Goal: Task Accomplishment & Management: Manage account settings

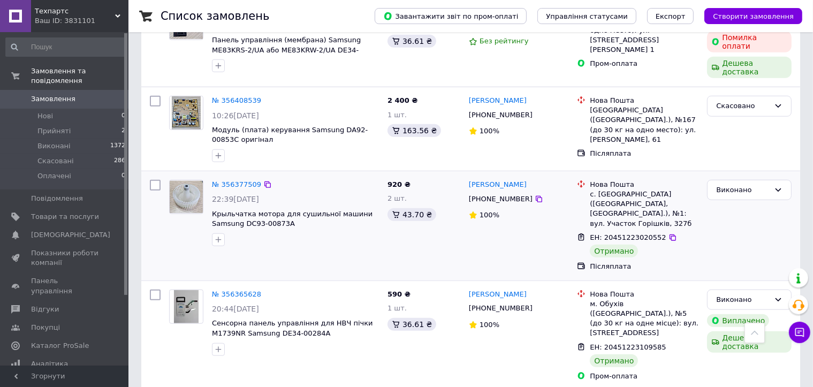
scroll to position [1123, 0]
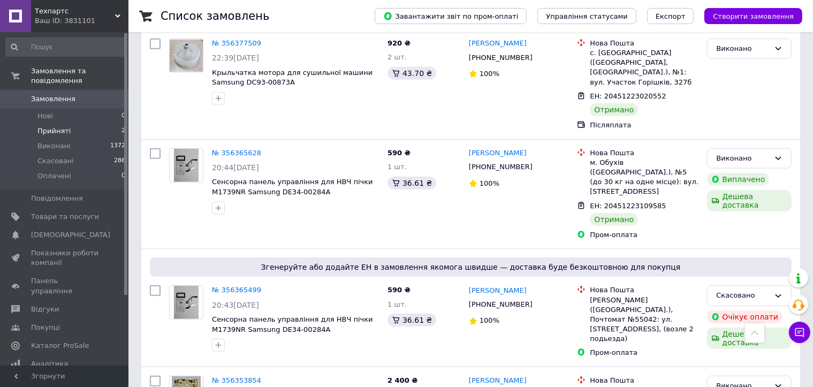
click at [58, 126] on span "Прийняті" at bounding box center [53, 131] width 33 height 10
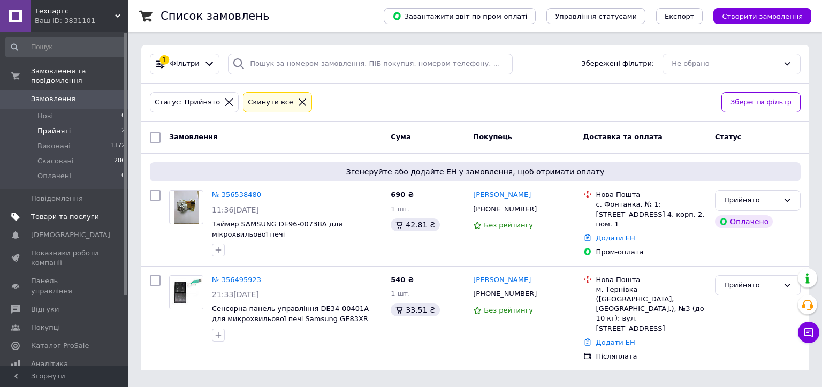
click at [57, 212] on span "Товари та послуги" at bounding box center [65, 217] width 68 height 10
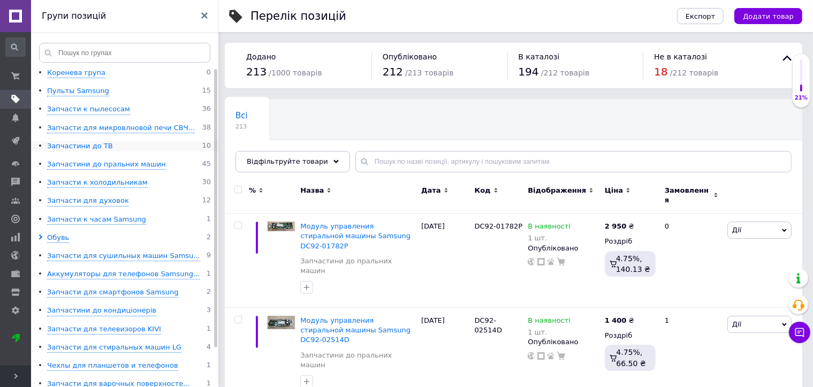
click at [81, 146] on div "Запчастини до ТВ" at bounding box center [80, 146] width 66 height 10
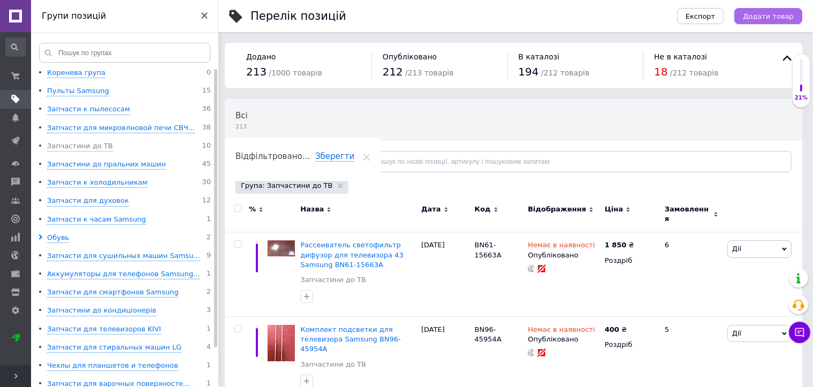
click at [760, 18] on span "Додати товар" at bounding box center [768, 16] width 51 height 8
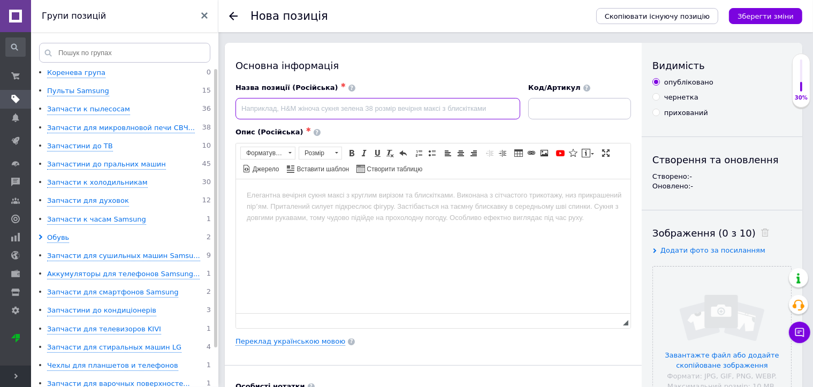
click at [263, 112] on input at bounding box center [377, 108] width 285 height 21
type input "П"
click at [413, 120] on div "Назва позиції (Російська) ✱ Блок питания для телевизора Samsung" at bounding box center [378, 101] width 293 height 44
click at [376, 112] on input "Блок питания для телевизора Samsung" at bounding box center [377, 108] width 285 height 21
paste input "BN44-01106C"
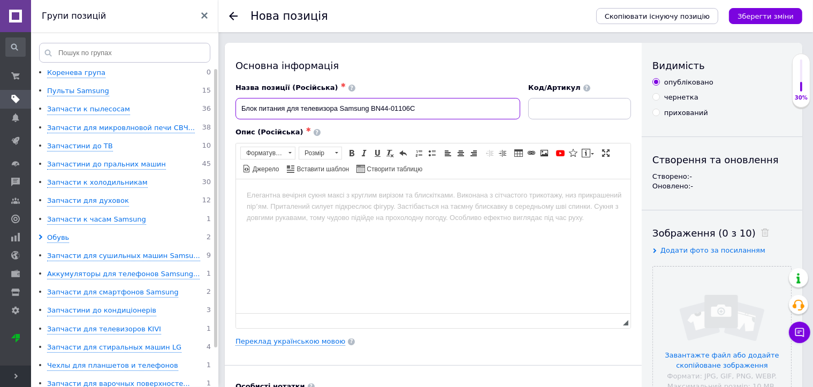
type input "Блок питания для телевизора Samsung BN44-01106C"
click at [559, 114] on input at bounding box center [579, 108] width 103 height 21
paste input "BN44-01106C"
type input "BN44-01106C"
click at [312, 209] on html at bounding box center [432, 195] width 394 height 33
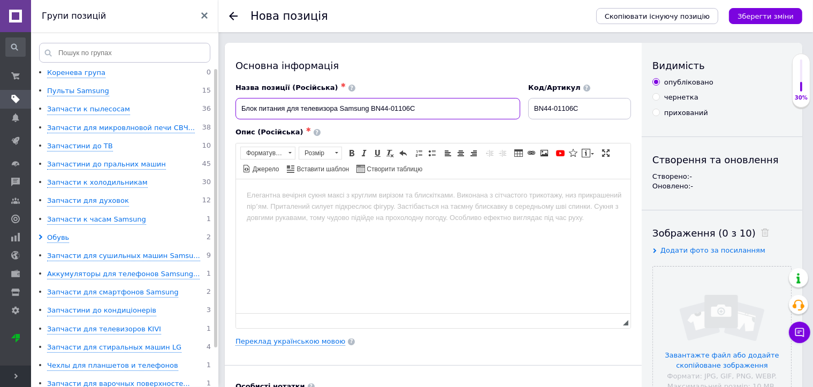
drag, startPoint x: 417, startPoint y: 110, endPoint x: 242, endPoint y: 104, distance: 175.0
click at [242, 104] on input "Блок питания для телевизора Samsung BN44-01106C" at bounding box center [377, 108] width 285 height 21
click at [247, 196] on body "Редактор, 37ECC516-D6D6-4A9B-9D9F-8B7D824FA264" at bounding box center [432, 194] width 373 height 11
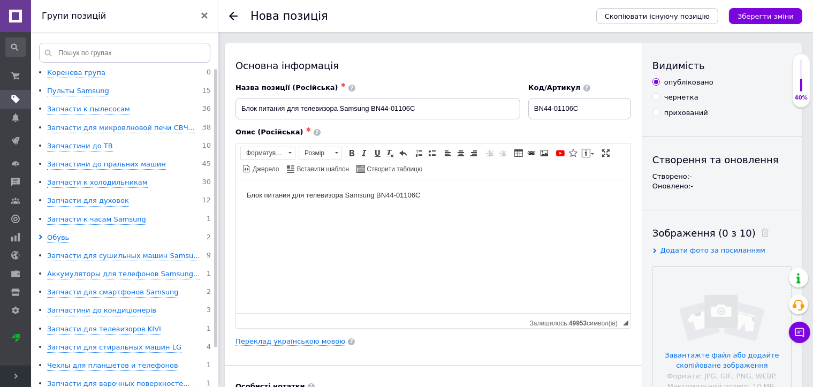
click at [435, 194] on body "Блок питания для телевизора Samsung BN44-01106C" at bounding box center [432, 194] width 373 height 11
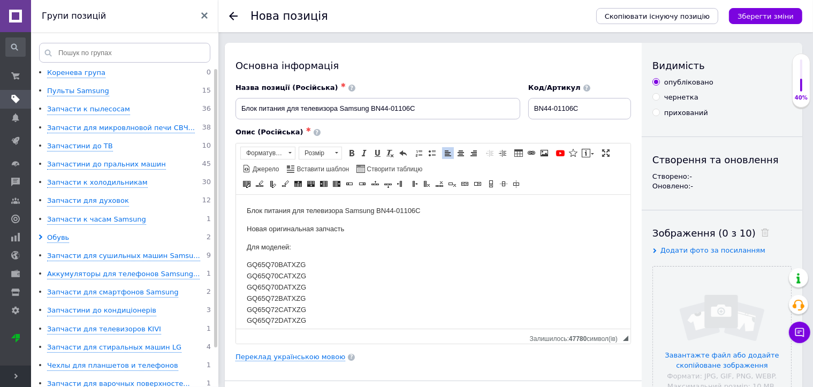
click at [334, 264] on td "GQ65Q70BATXZG" at bounding box center [308, 264] width 125 height 11
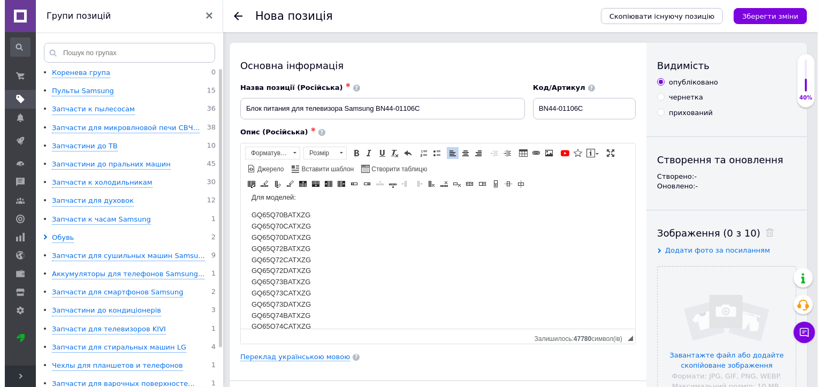
scroll to position [107, 0]
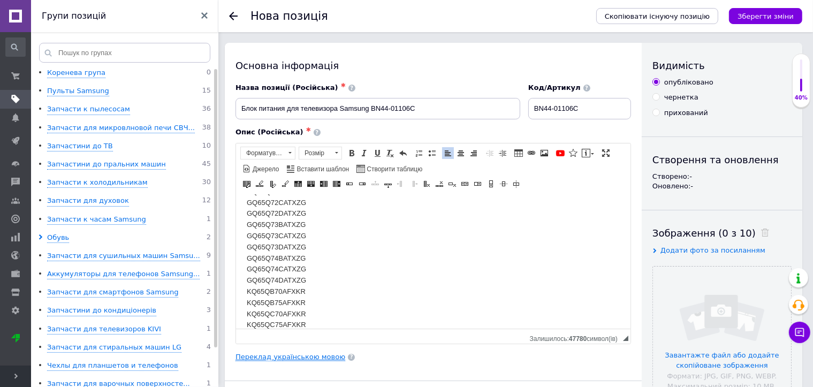
click at [270, 356] on link "Переклад українською мовою" at bounding box center [290, 357] width 110 height 9
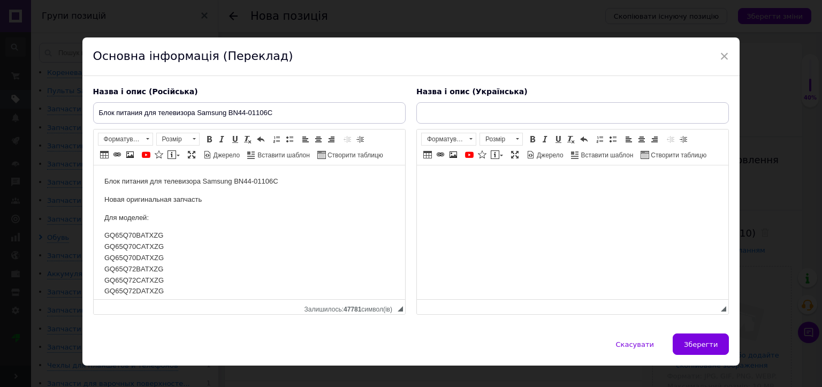
scroll to position [0, 0]
drag, startPoint x: 276, startPoint y: 114, endPoint x: 54, endPoint y: 122, distance: 222.1
click at [56, 121] on div "× Основна інформація (Переклад) Назва і опис (Російська) Блок питания для телев…" at bounding box center [411, 193] width 822 height 387
click at [480, 114] on input "text" at bounding box center [572, 112] width 312 height 21
paste input "Блок питания для телевизора Samsung BN44-01106C"
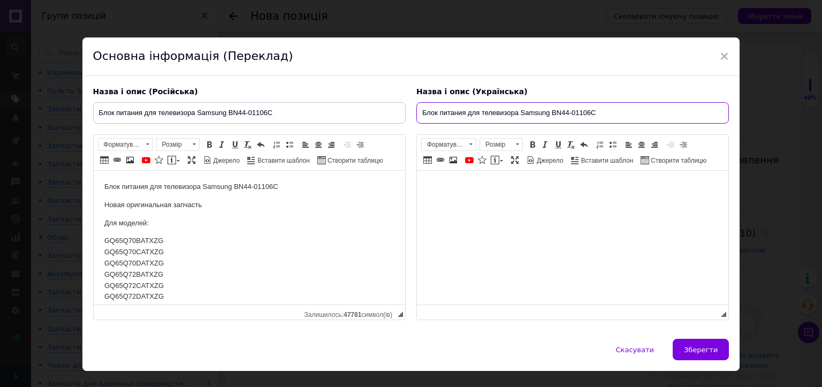
drag, startPoint x: 464, startPoint y: 113, endPoint x: 439, endPoint y: 115, distance: 25.2
click at [439, 115] on input "Блок питания для телевизора Samsung BN44-01106C" at bounding box center [572, 112] width 312 height 21
click at [629, 116] on input "Блок живлення для телевизора Samsung BN44-01106C" at bounding box center [572, 112] width 312 height 21
click at [507, 114] on input "Блок живлення для телевизора Samsung BN44-01106C" at bounding box center [572, 112] width 312 height 21
type input "Блок живлення для телевізора Samsung BN44-01106C"
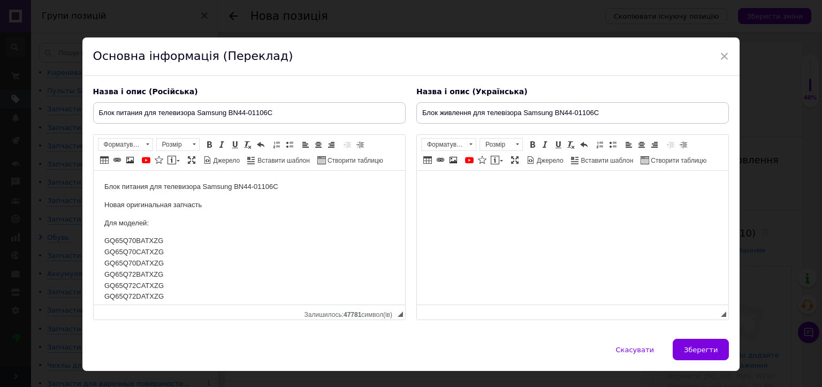
click at [478, 203] on html at bounding box center [571, 187] width 311 height 33
drag, startPoint x: 598, startPoint y: 112, endPoint x: 416, endPoint y: 114, distance: 181.9
click at [416, 114] on input "Блок живлення для телевізора Samsung BN44-01106C" at bounding box center [572, 112] width 312 height 21
click at [460, 188] on body "Редактор, E73C0330-9DFE-456D-9A47-C546148A598E" at bounding box center [572, 186] width 290 height 11
click at [623, 186] on body "Блок живлення для телевізора Samsung BN44-01106C" at bounding box center [572, 186] width 290 height 11
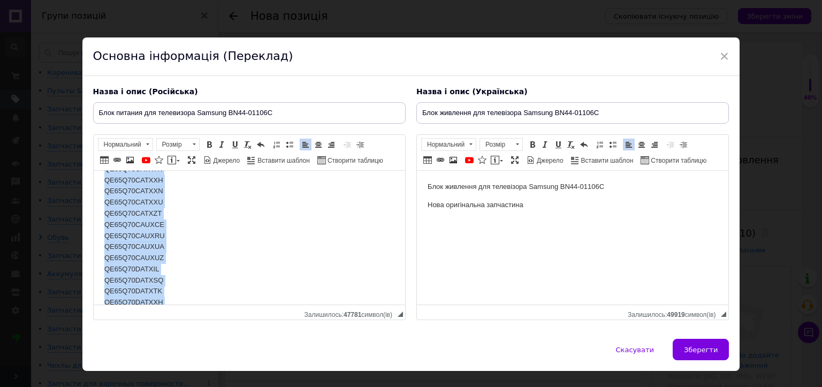
scroll to position [1633, 0]
drag, startPoint x: 136, startPoint y: 293, endPoint x: 169, endPoint y: 289, distance: 32.3
copy body "Для моделей: GQ65Q70BATXZG GQ65Q70CATXZG GQ65Q70DATXZG GQ65Q72BATXZG GQ65Q72CAT…"
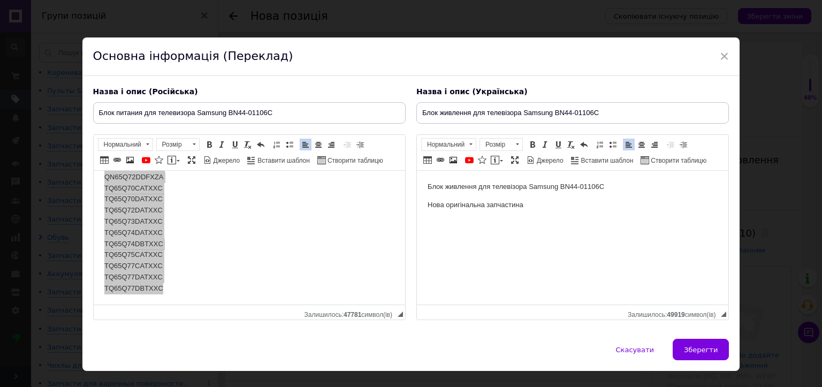
click at [532, 208] on p "Нова оригінальна запчастина" at bounding box center [572, 205] width 290 height 11
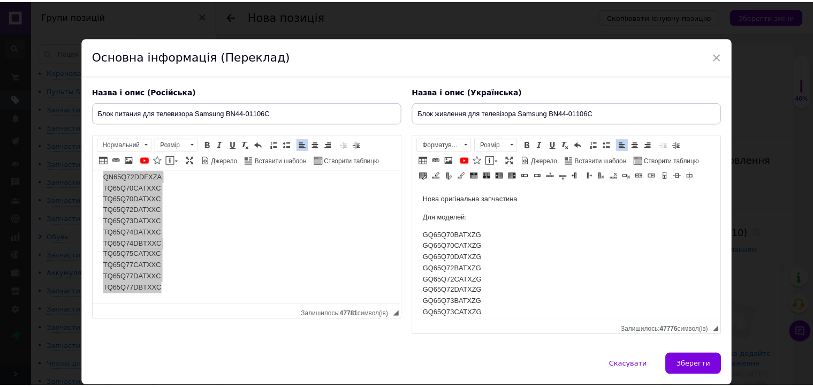
scroll to position [0, 0]
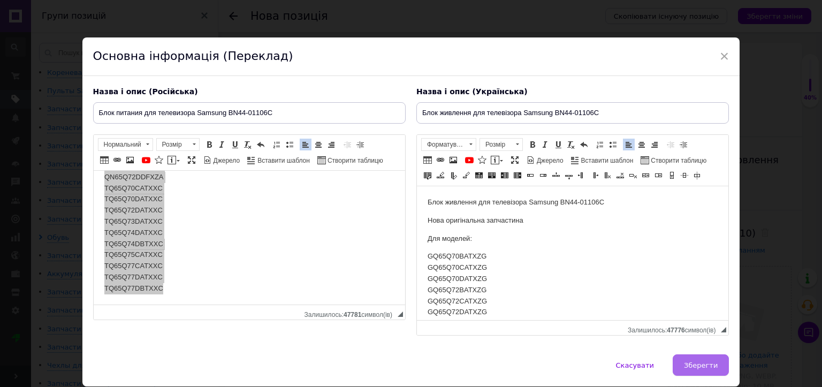
click at [693, 366] on span "Зберегти" at bounding box center [701, 365] width 34 height 8
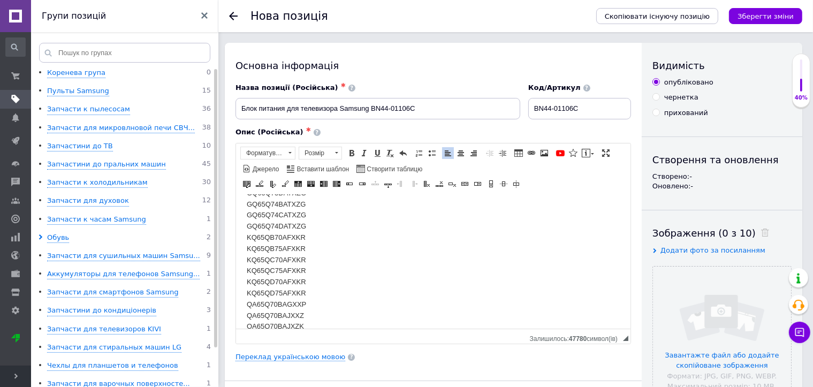
scroll to position [214, 0]
drag, startPoint x: 413, startPoint y: 112, endPoint x: 372, endPoint y: 110, distance: 41.2
click at [372, 110] on input "Блок питания для телевизора Samsung BN44-01106C" at bounding box center [377, 108] width 285 height 21
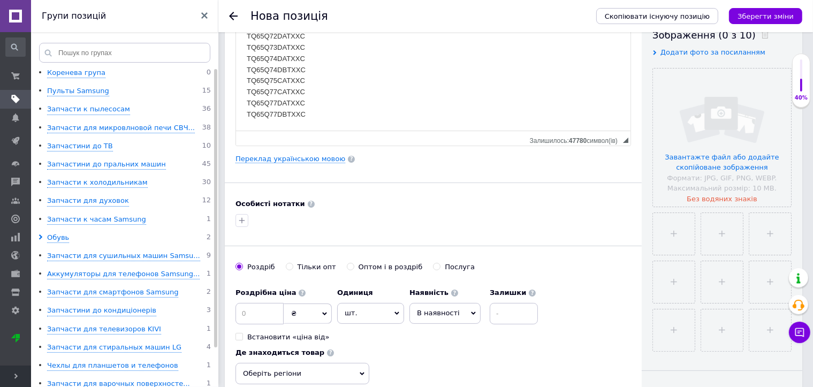
scroll to position [267, 0]
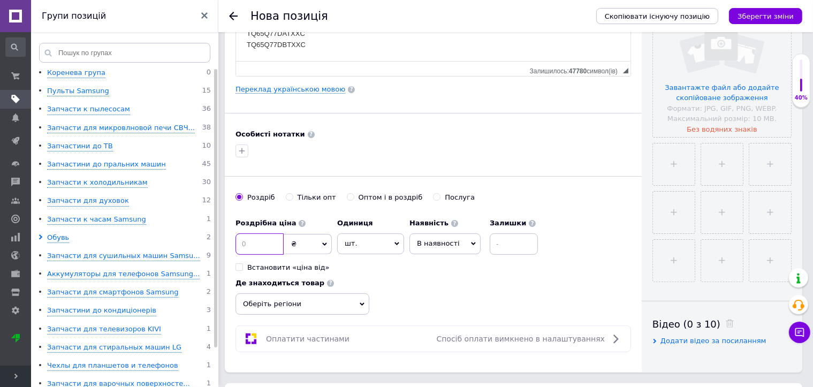
drag, startPoint x: 244, startPoint y: 246, endPoint x: 234, endPoint y: 246, distance: 10.7
click at [234, 246] on div "Основна інформація Назва позиції (Російська) ✱ Блок питания для телевизора Sams…" at bounding box center [433, 73] width 417 height 597
type input "2800"
click at [511, 247] on input at bounding box center [514, 243] width 48 height 21
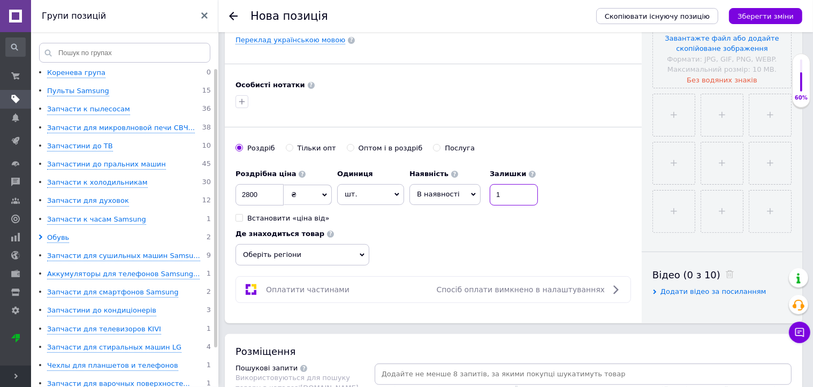
scroll to position [428, 0]
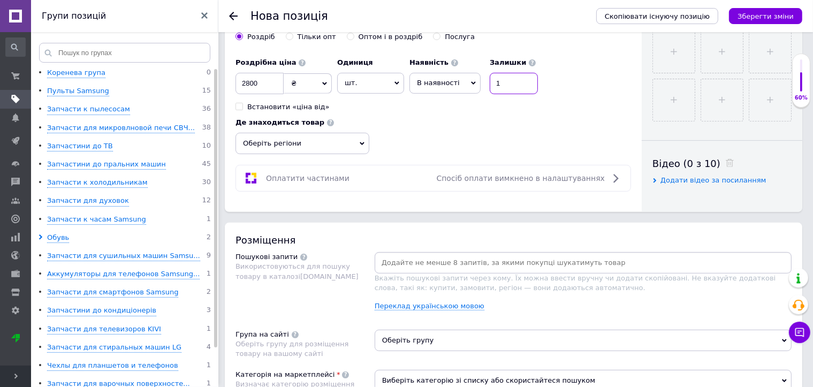
type input "1"
click at [289, 138] on span "Оберіть регіони" at bounding box center [302, 143] width 134 height 21
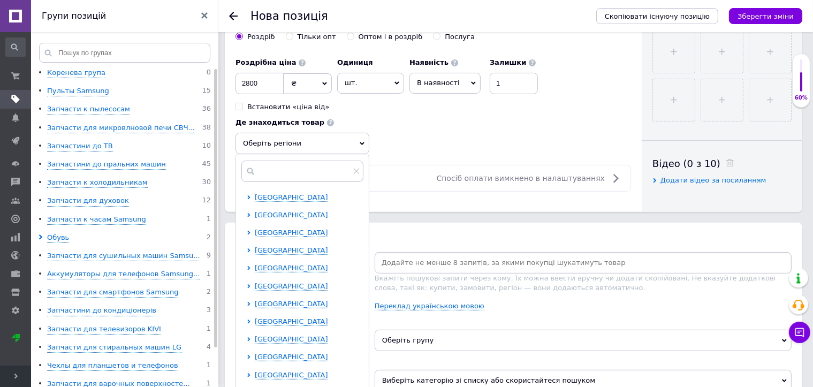
click at [270, 214] on span "Волинська область" at bounding box center [291, 215] width 73 height 8
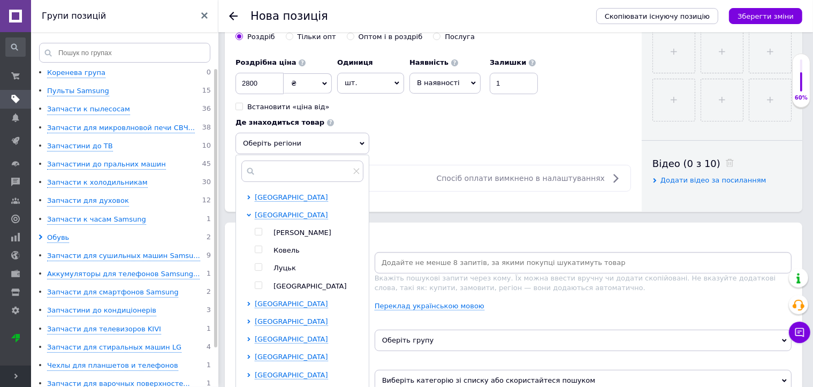
click at [288, 250] on span "Ковель" at bounding box center [286, 250] width 26 height 8
checkbox input "true"
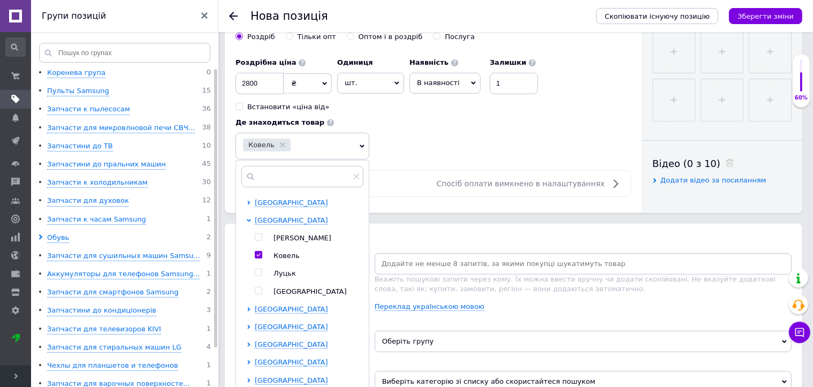
click at [411, 180] on div "Оплатити частинами Спосіб оплати вимкнено в налаштуваннях" at bounding box center [433, 183] width 386 height 13
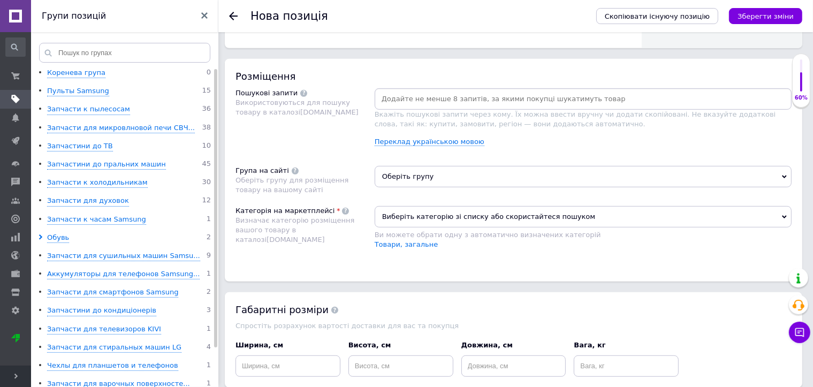
scroll to position [535, 0]
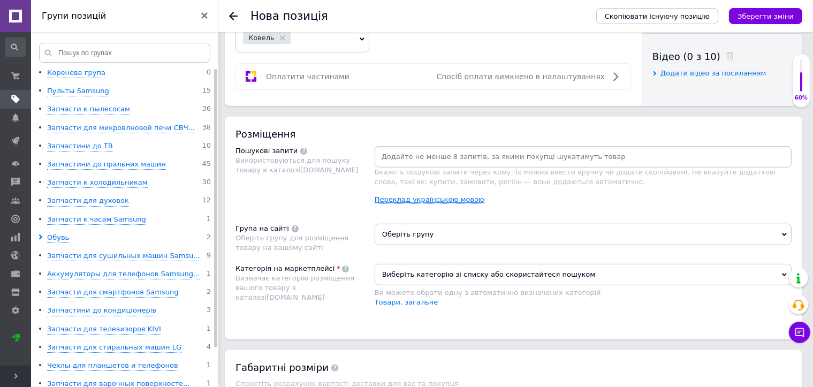
click at [387, 198] on link "Переклад українською мовою" at bounding box center [429, 199] width 110 height 9
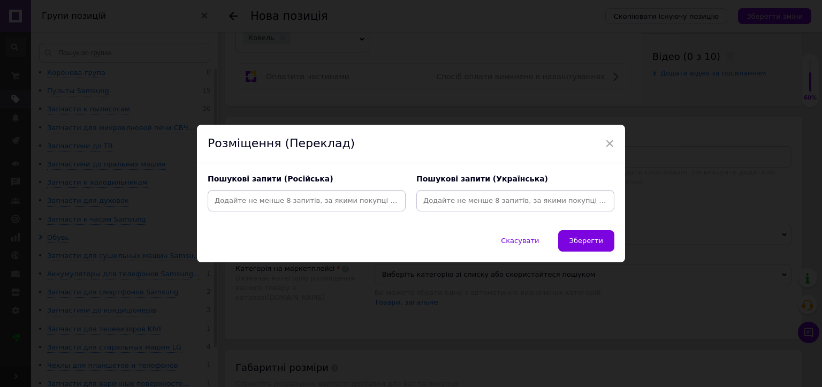
click at [306, 198] on input at bounding box center [307, 201] width 194 height 16
paste input "BN44-01106C"
type input "BN44-01106C"
click at [441, 202] on input at bounding box center [515, 201] width 194 height 16
type input "м"
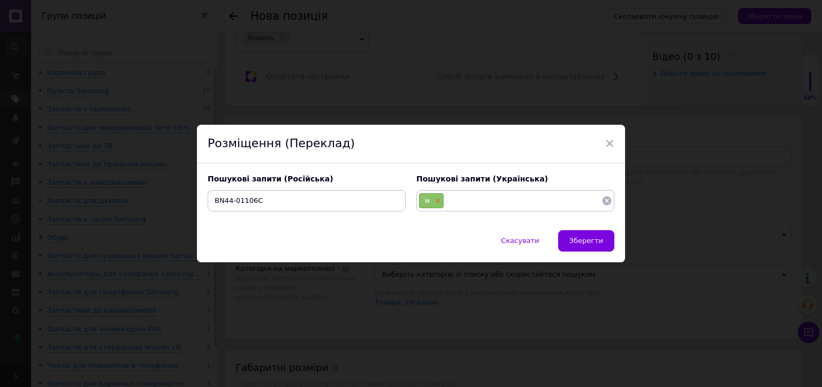
click at [434, 203] on span "×" at bounding box center [436, 200] width 9 height 9
click at [253, 209] on div "BN44-01106C" at bounding box center [307, 200] width 198 height 21
click at [255, 201] on input "BN44-01106C" at bounding box center [307, 201] width 194 height 16
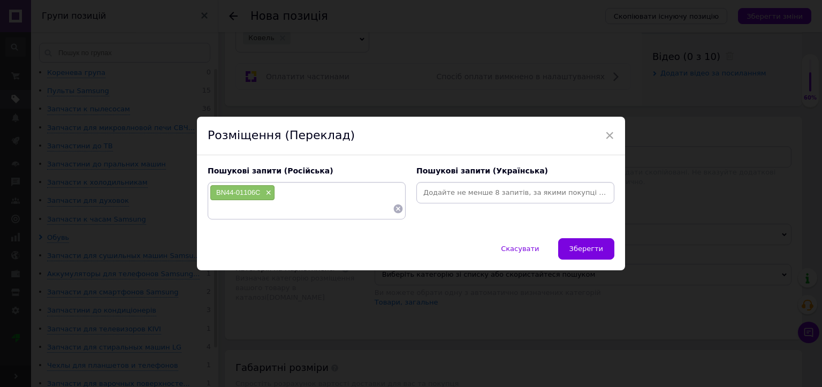
click at [439, 196] on input at bounding box center [515, 193] width 194 height 16
paste input "BN44-01106C"
type input "BN44-01106C"
click at [228, 211] on input at bounding box center [301, 209] width 183 height 16
paste input "BN44-01106C"
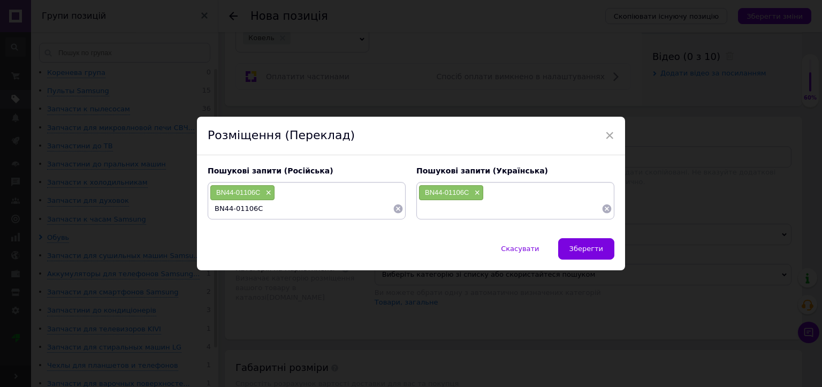
click at [228, 211] on input "BN44-01106C" at bounding box center [301, 209] width 183 height 16
click at [259, 209] on input "BN44-01106C" at bounding box center [301, 209] width 183 height 16
type input "BN44-01106C блок питания"
click at [437, 209] on input at bounding box center [509, 209] width 183 height 16
paste input "BN44-01106C"
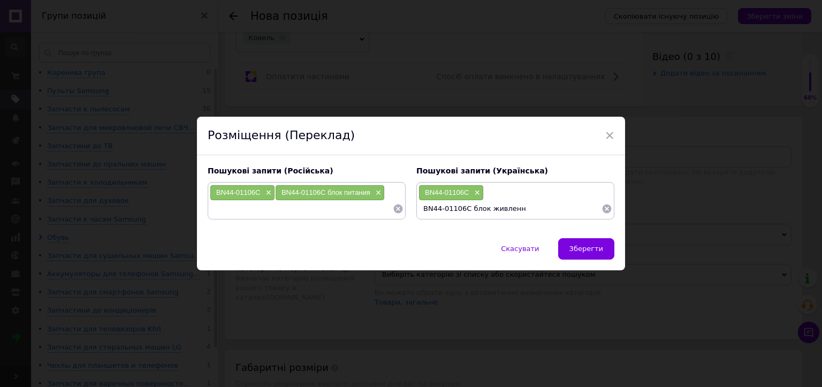
type input "BN44-01106C блок живлення"
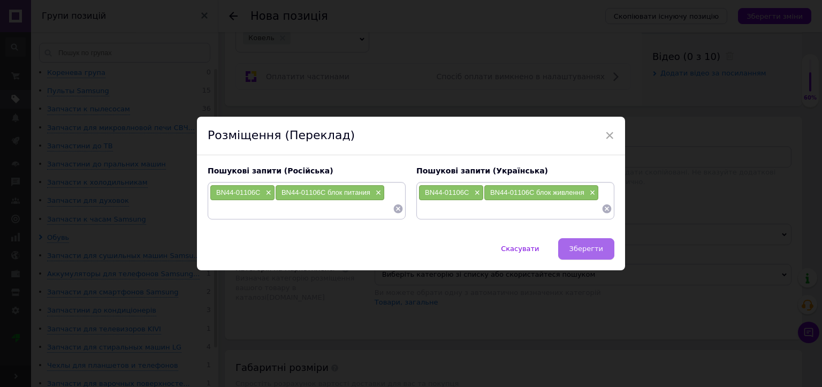
click at [587, 249] on span "Зберегти" at bounding box center [586, 248] width 34 height 8
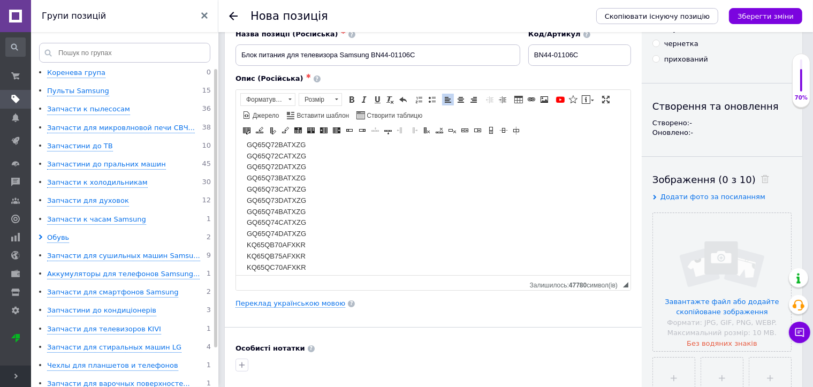
scroll to position [0, 0]
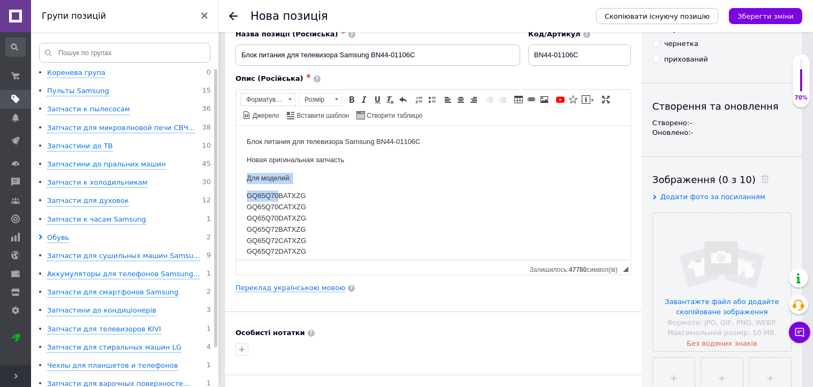
drag, startPoint x: 246, startPoint y: 197, endPoint x: 278, endPoint y: 195, distance: 32.2
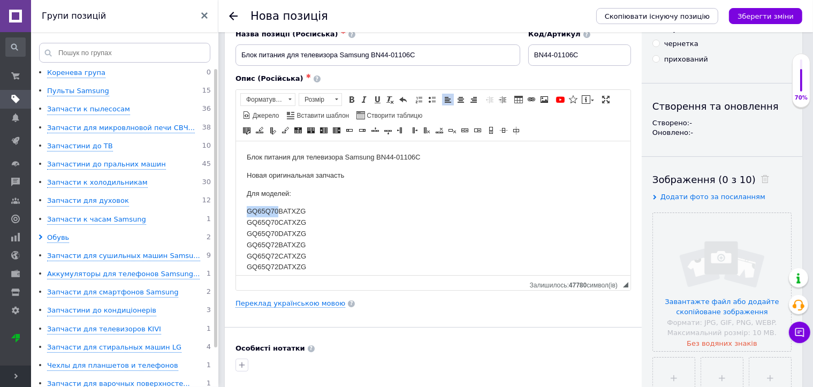
copy td "GQ65Q70"
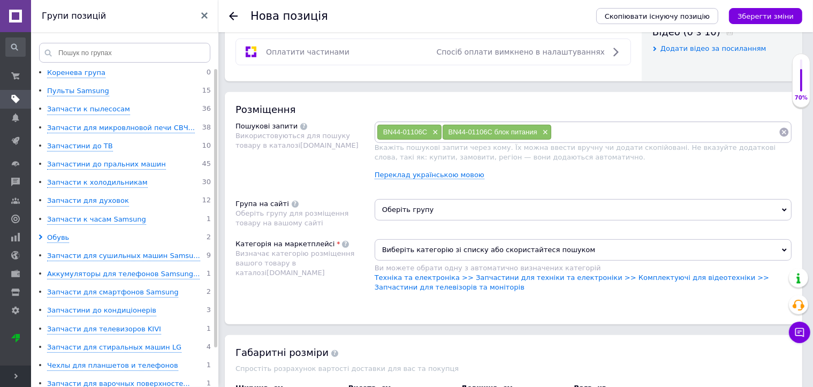
scroll to position [588, 0]
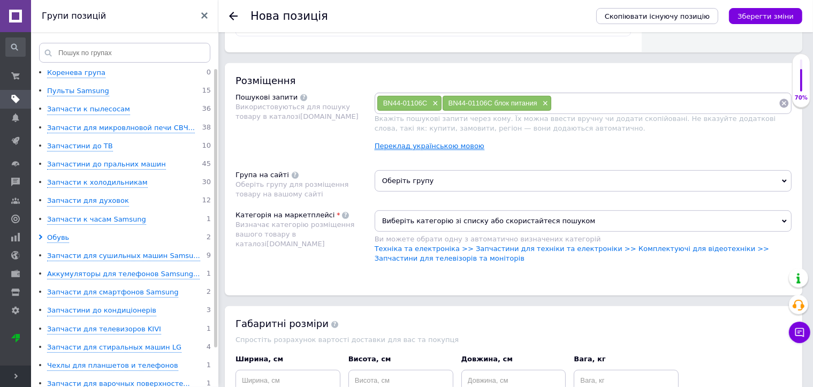
click at [411, 147] on link "Переклад українською мовою" at bounding box center [429, 146] width 110 height 9
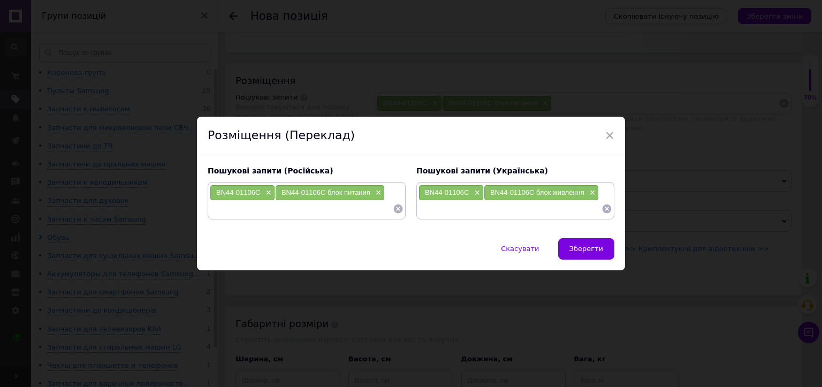
click at [282, 215] on input at bounding box center [301, 209] width 183 height 16
paste input "GQ65Q70"
type input "GQ65Q70"
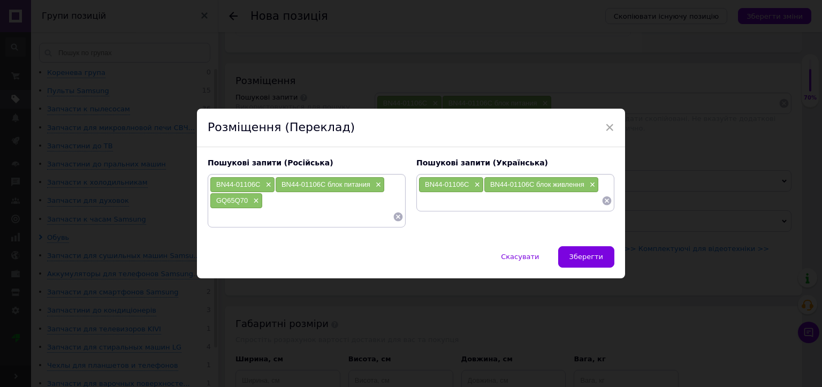
click at [453, 194] on input at bounding box center [509, 201] width 183 height 16
paste input "GQ65Q70"
type input "GQ65Q70"
click at [596, 256] on span "Зберегти" at bounding box center [586, 257] width 34 height 8
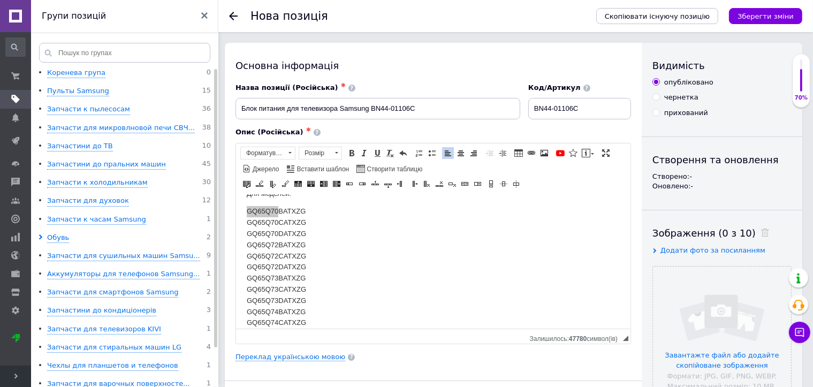
scroll to position [107, 0]
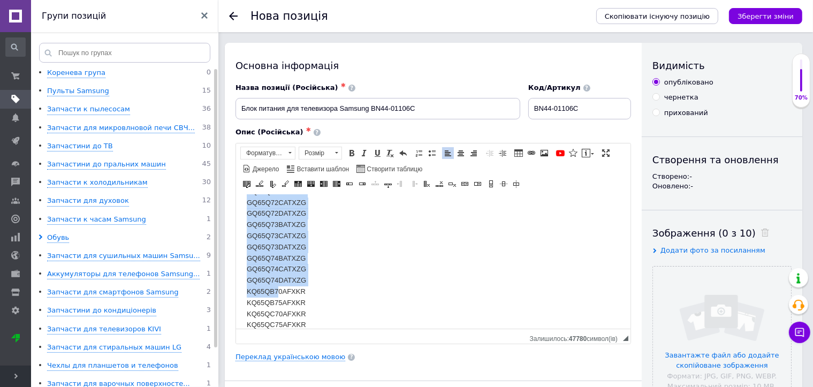
drag, startPoint x: 246, startPoint y: 292, endPoint x: 278, endPoint y: 290, distance: 32.1
click at [278, 290] on td "KQ65QB70AFXKR" at bounding box center [308, 291] width 125 height 11
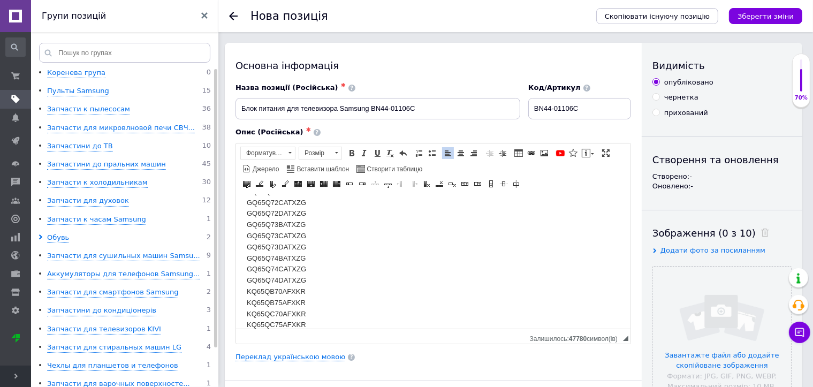
click at [282, 293] on td "KQ65QB70AFXKR" at bounding box center [308, 291] width 125 height 11
drag, startPoint x: 267, startPoint y: 293, endPoint x: 247, endPoint y: 292, distance: 20.4
click at [247, 292] on td "KQ65QB70AFXKR" at bounding box center [308, 291] width 125 height 11
copy td "KQ65Q"
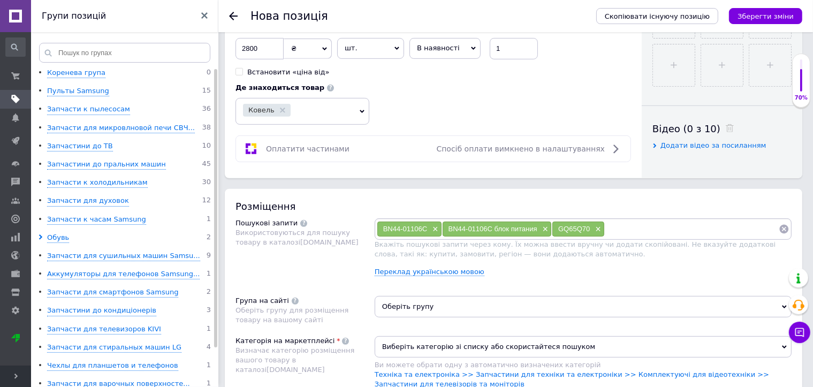
scroll to position [481, 0]
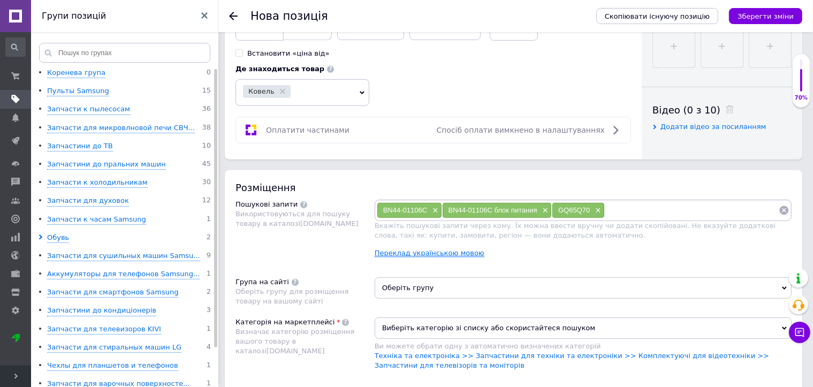
click at [408, 250] on link "Переклад українською мовою" at bounding box center [429, 253] width 110 height 9
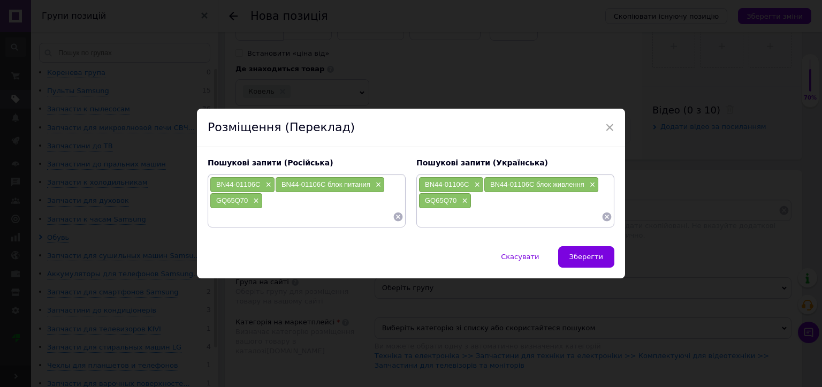
click at [223, 219] on input at bounding box center [301, 217] width 183 height 16
paste input "KQ65Q"
type input "KQ65Q"
click at [425, 223] on input at bounding box center [509, 217] width 183 height 16
paste input "KQ65Q"
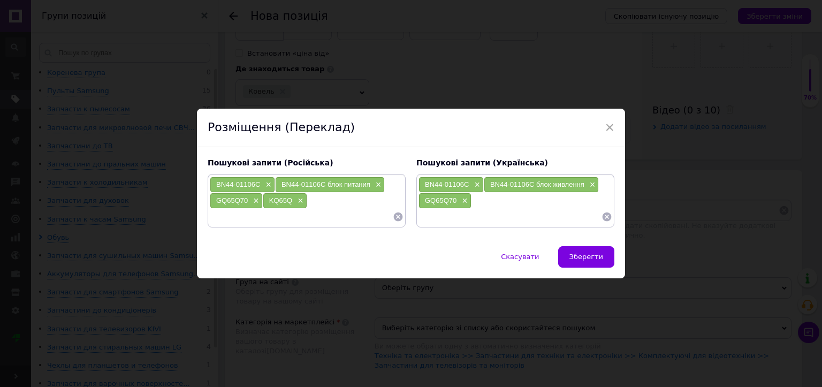
type input "KQ65Q"
click at [578, 255] on span "Зберегти" at bounding box center [586, 257] width 34 height 8
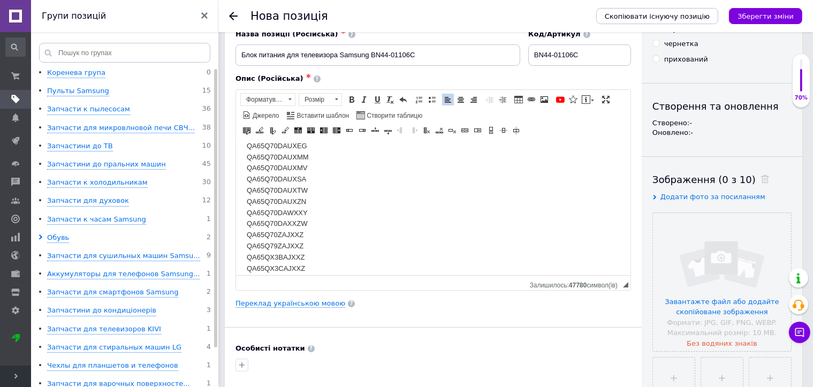
scroll to position [695, 0]
drag, startPoint x: 246, startPoint y: 185, endPoint x: 277, endPoint y: 185, distance: 30.5
click at [277, 185] on td "QA65Q70DAULXL" at bounding box center [308, 183] width 125 height 11
copy td "QA65Q70"
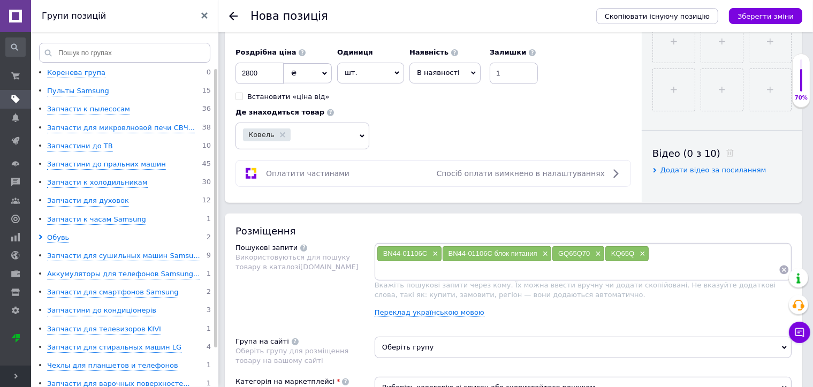
scroll to position [481, 0]
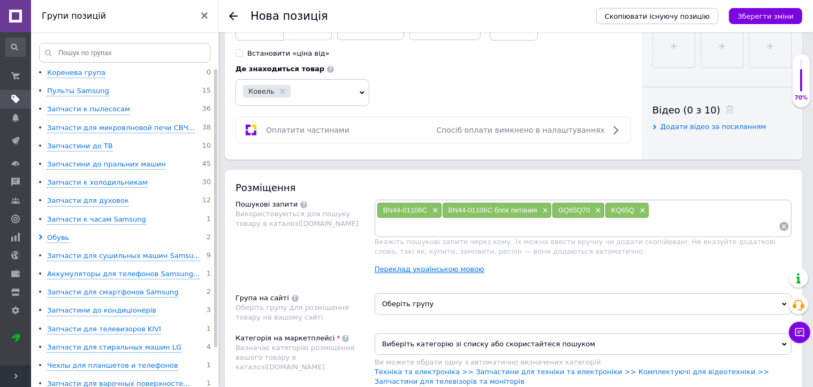
click at [398, 266] on link "Переклад українською мовою" at bounding box center [429, 269] width 110 height 9
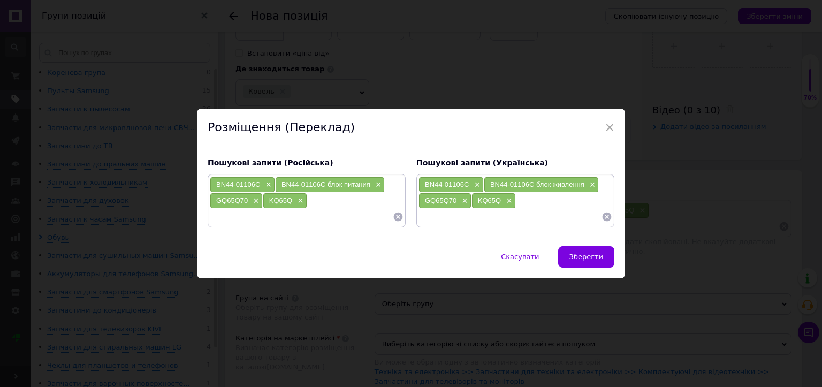
click at [228, 217] on input at bounding box center [301, 217] width 183 height 16
paste input "QA65Q70"
type input "QA65Q70"
click at [432, 218] on input at bounding box center [509, 217] width 183 height 16
paste input "QA65Q70"
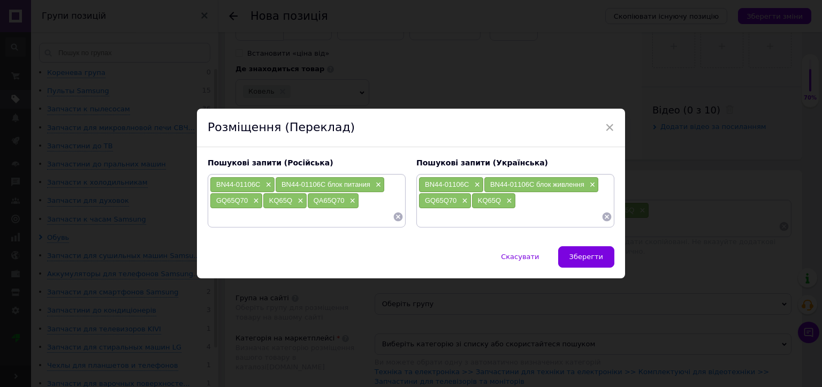
type input "QA65Q70"
click at [591, 256] on span "Зберегти" at bounding box center [586, 257] width 34 height 8
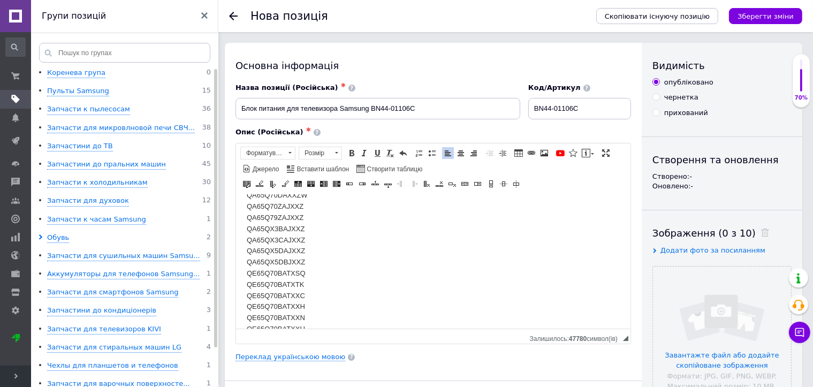
scroll to position [856, 0]
drag, startPoint x: 253, startPoint y: 256, endPoint x: 276, endPoint y: 256, distance: 23.5
click at [276, 256] on td "QE65Q70BATXSQ" at bounding box center [308, 254] width 125 height 11
copy td "QE65Q70"
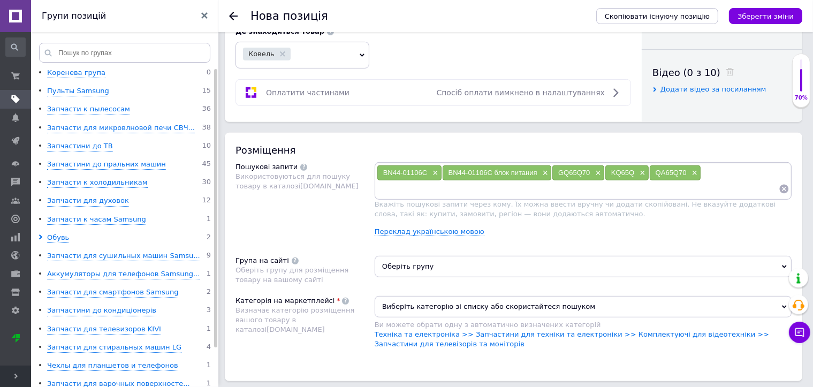
scroll to position [535, 0]
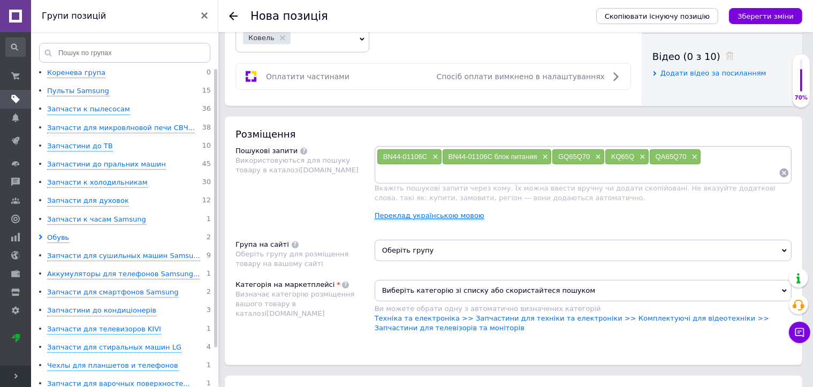
click at [392, 214] on link "Переклад українською мовою" at bounding box center [429, 215] width 110 height 9
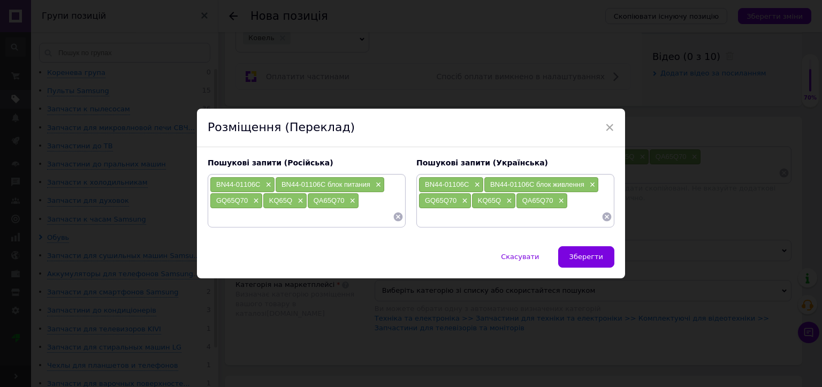
click at [250, 219] on input at bounding box center [301, 217] width 183 height 16
paste input "QE65Q70"
type input "QE65Q70"
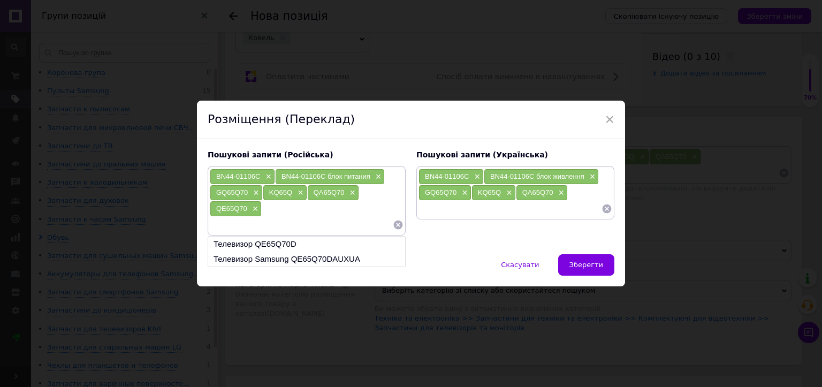
click at [432, 207] on input at bounding box center [509, 209] width 183 height 16
paste input "QE65Q70"
type input "QE65Q70"
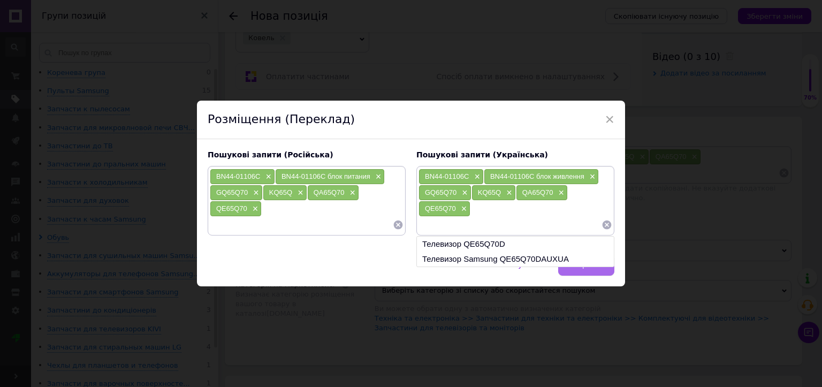
click at [582, 271] on button "Зберегти" at bounding box center [586, 264] width 56 height 21
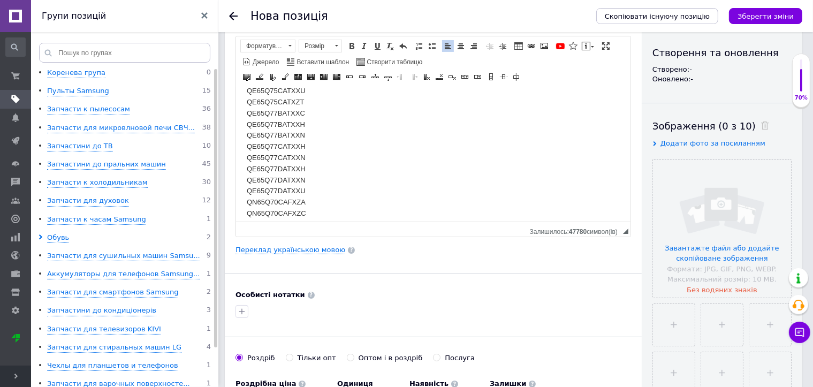
scroll to position [1444, 0]
drag, startPoint x: 255, startPoint y: 151, endPoint x: 278, endPoint y: 152, distance: 22.5
click at [278, 152] on td "QN65Q70CAFXZA" at bounding box center [308, 148] width 125 height 11
copy td "QN65Q70"
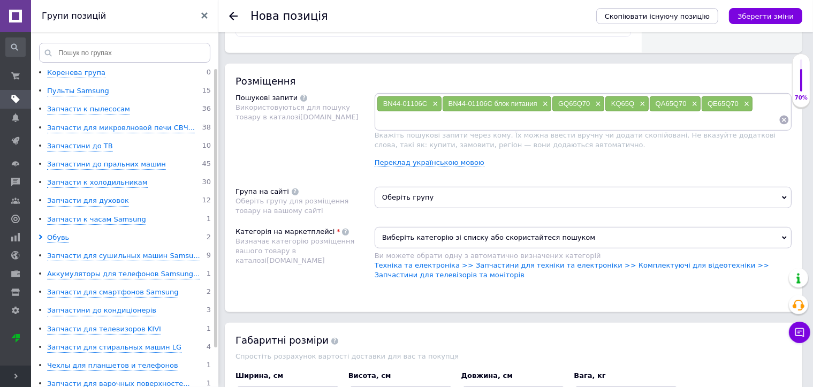
scroll to position [588, 0]
click at [405, 158] on link "Переклад українською мовою" at bounding box center [429, 162] width 110 height 9
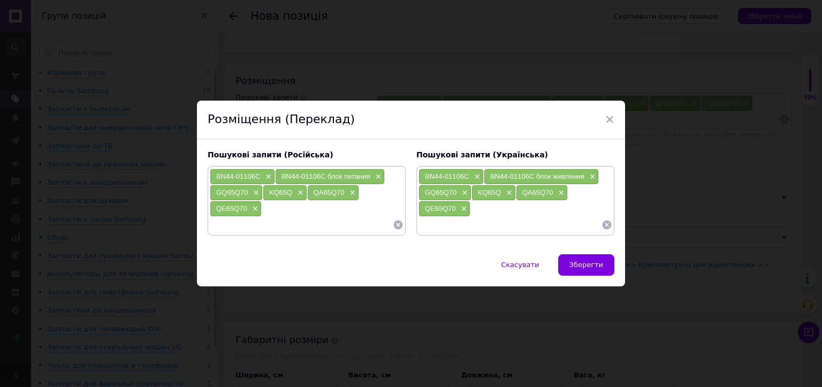
click at [227, 225] on input at bounding box center [301, 225] width 183 height 16
paste input "QN65Q70"
type input "QN65Q70"
click at [462, 225] on input at bounding box center [509, 225] width 183 height 16
paste input "QN65Q70"
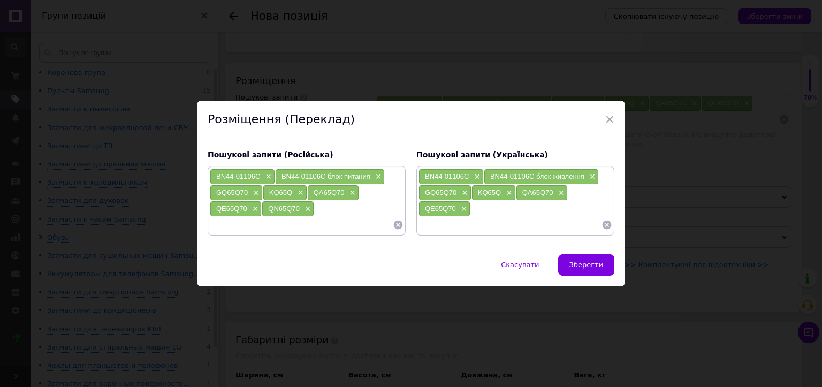
type input "QN65Q70"
click at [580, 264] on span "Зберегти" at bounding box center [586, 265] width 34 height 8
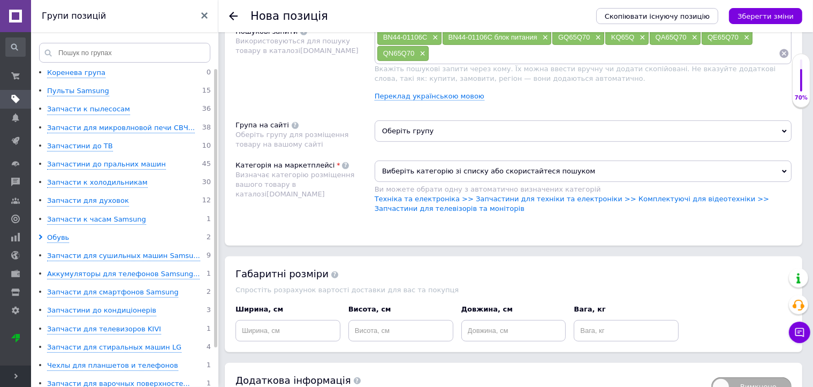
scroll to position [560, 0]
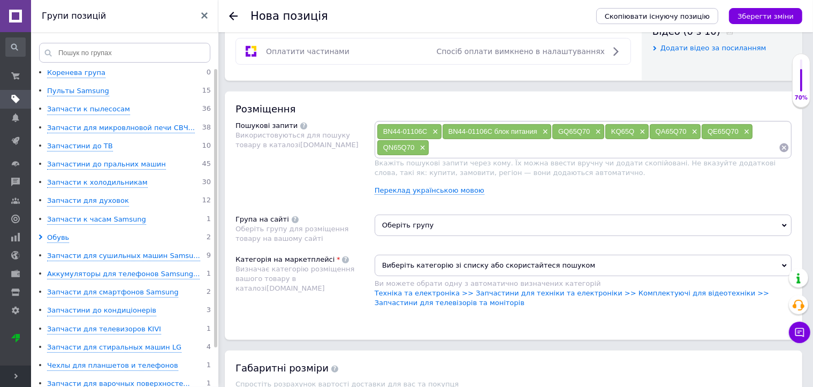
click at [427, 224] on span "Оберіть групу" at bounding box center [582, 225] width 417 height 21
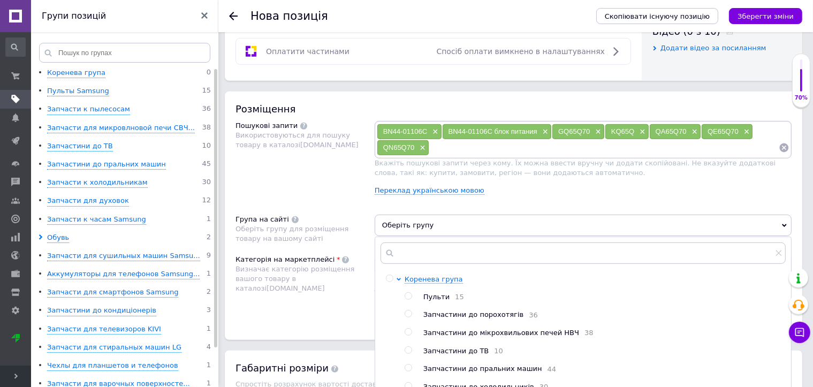
click at [445, 348] on span "Запчастини до ТВ" at bounding box center [456, 351] width 66 height 8
radio input "true"
click at [331, 308] on div "Категорія на маркетплейсі Визначає категорію розміщення вашого товару в каталоз…" at bounding box center [304, 287] width 139 height 64
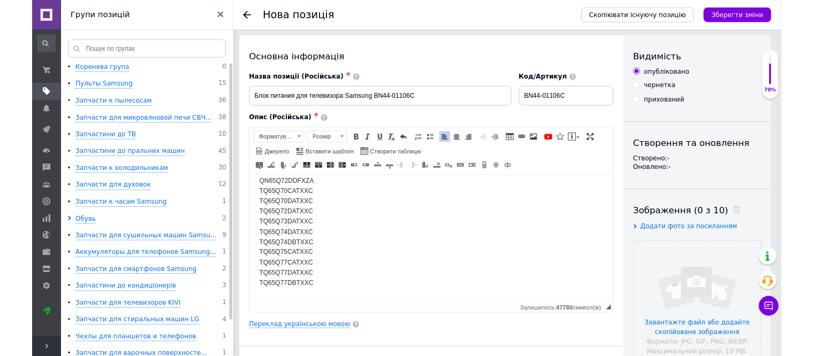
scroll to position [0, 0]
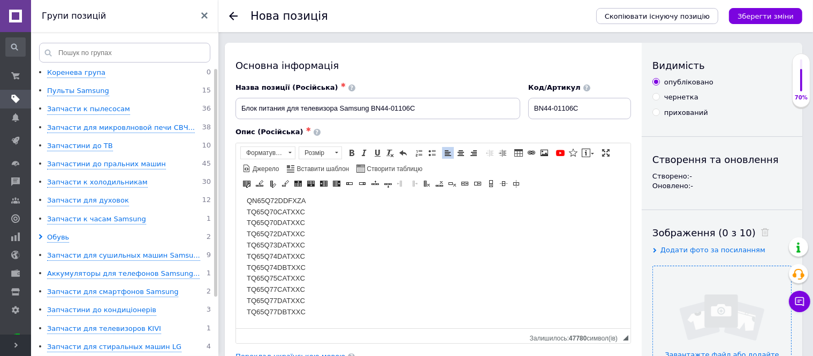
click at [717, 307] on input "file" at bounding box center [722, 335] width 138 height 138
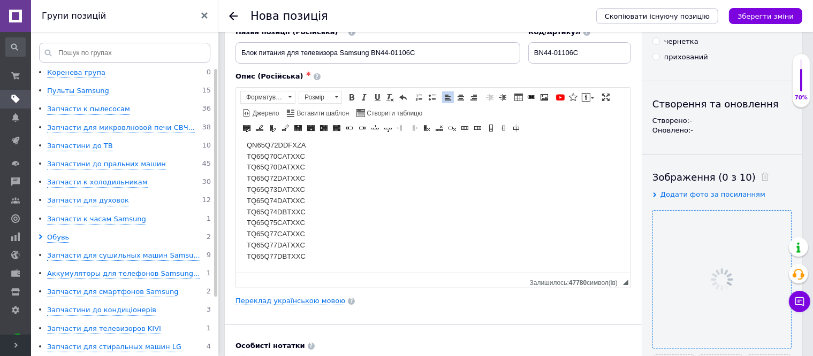
scroll to position [160, 0]
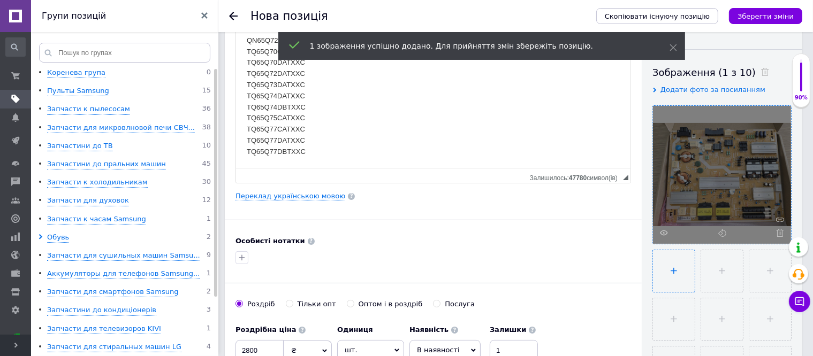
click at [675, 265] on input "file" at bounding box center [674, 271] width 42 height 42
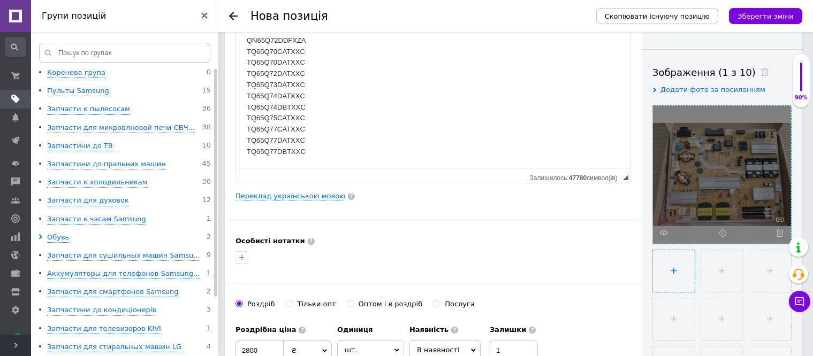
type input "C:\fakepath\01106_.jpg"
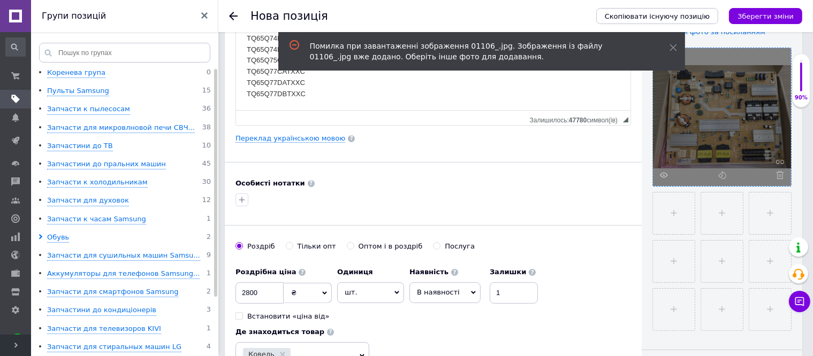
scroll to position [214, 0]
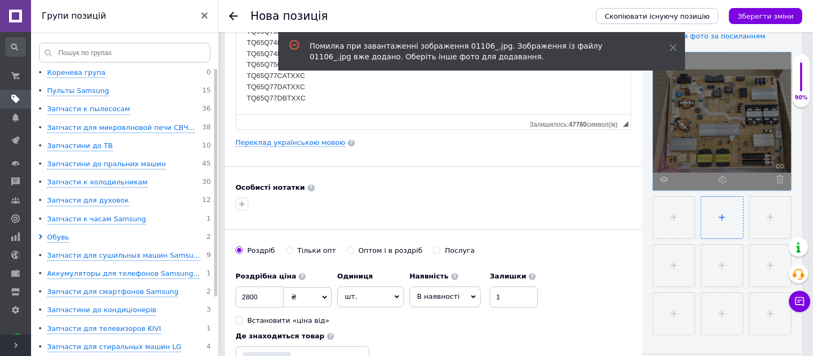
click at [725, 214] on input "file" at bounding box center [722, 218] width 42 height 42
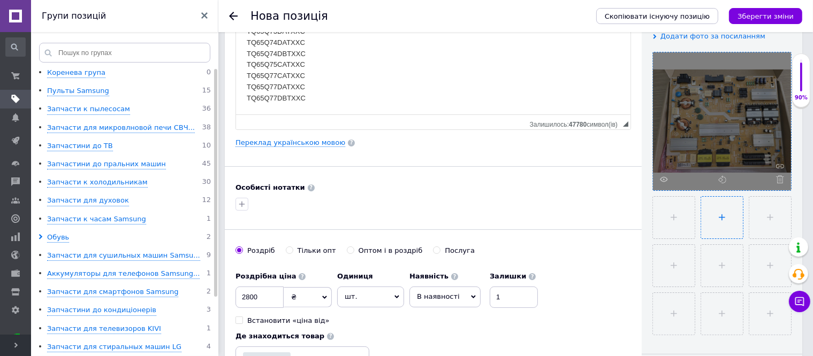
type input "C:\fakepath\01106_.jpg"
click at [676, 217] on input "file" at bounding box center [674, 218] width 42 height 42
type input "C:\fakepath\011062.jpg"
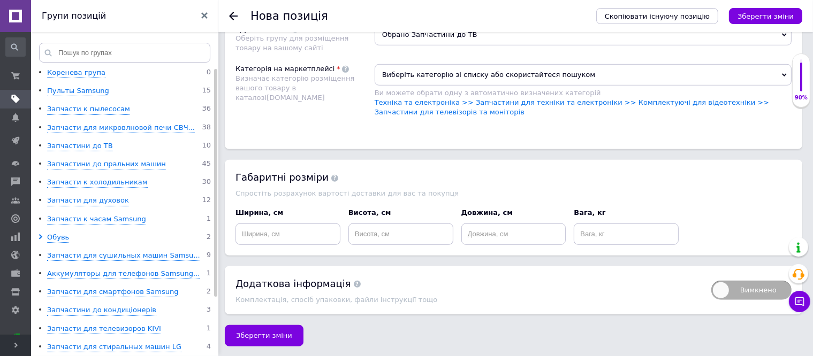
scroll to position [751, 0]
click at [255, 334] on span "Зберегти зміни" at bounding box center [264, 335] width 56 height 8
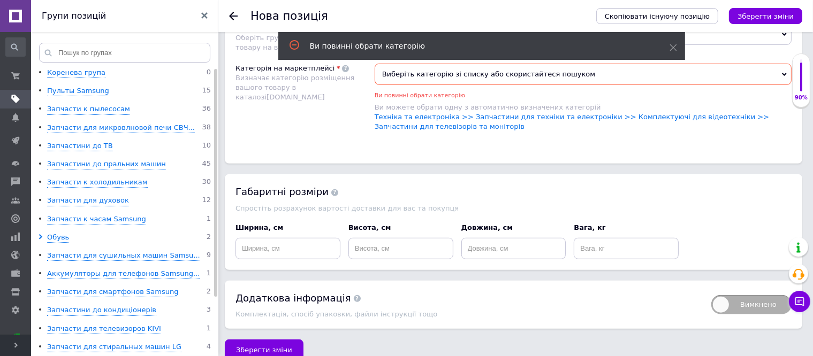
scroll to position [665, 0]
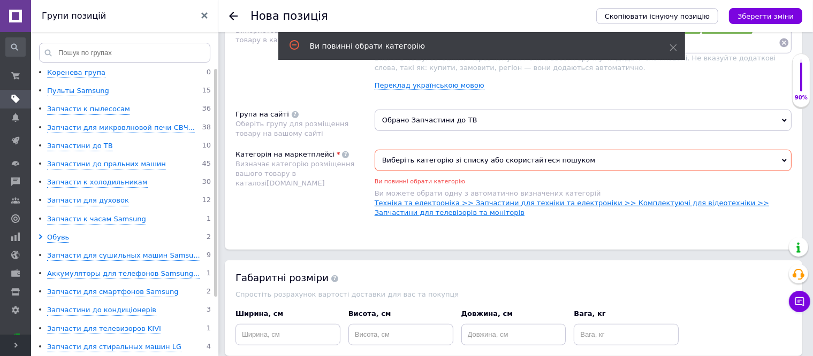
click at [730, 199] on link "Техніка та електроніка >> Запчастини для техніки та електроніки >> Комплектуючі…" at bounding box center [571, 208] width 394 height 18
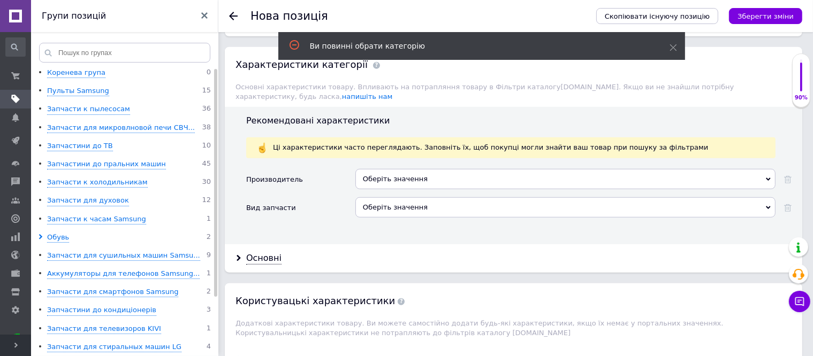
scroll to position [879, 0]
click at [425, 169] on div "Оберіть значення" at bounding box center [565, 179] width 420 height 20
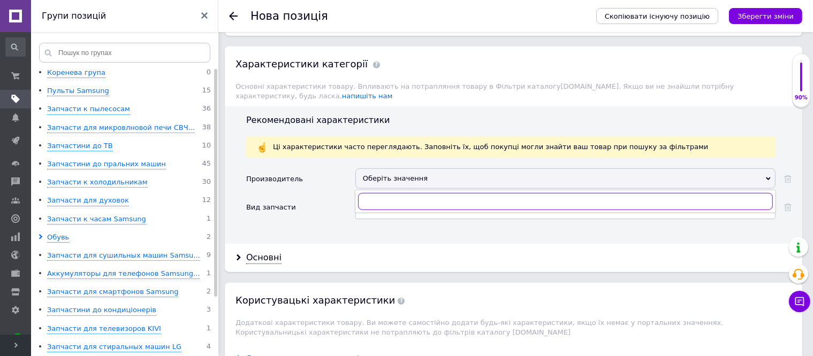
click at [377, 193] on input "text" at bounding box center [565, 201] width 415 height 17
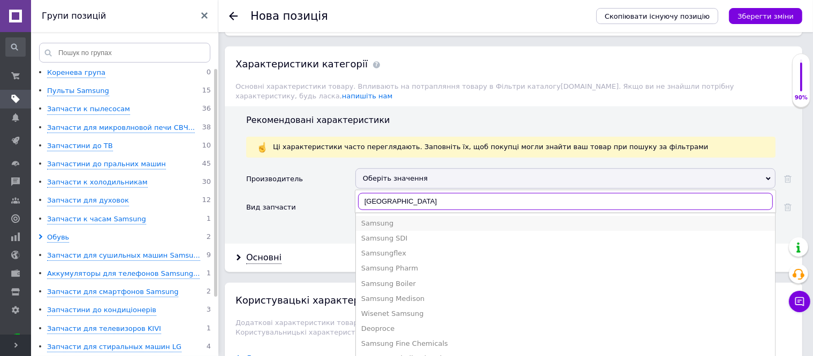
type input "samsun"
click at [390, 219] on div "Samsung" at bounding box center [565, 224] width 408 height 10
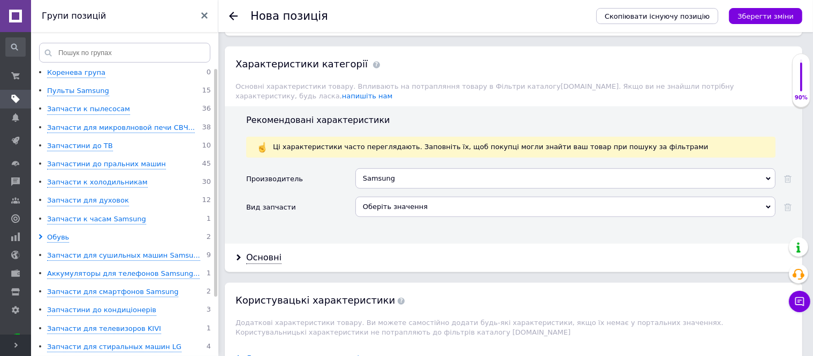
click at [387, 197] on div "Оберіть значення" at bounding box center [565, 207] width 420 height 20
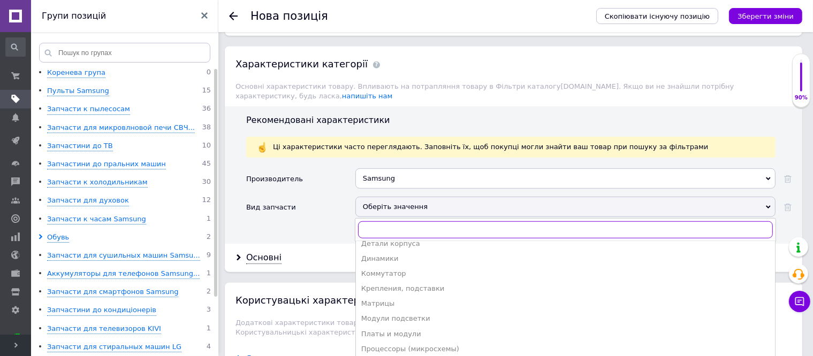
scroll to position [57, 0]
click at [400, 326] on div "Платы и модули" at bounding box center [565, 331] width 408 height 10
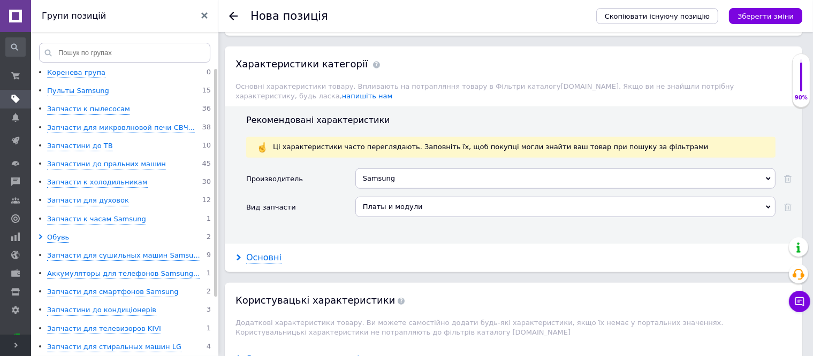
click at [269, 252] on div "Основні" at bounding box center [263, 258] width 35 height 12
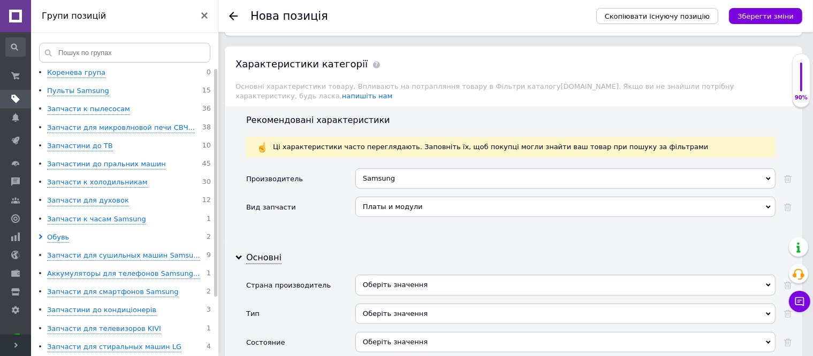
scroll to position [986, 0]
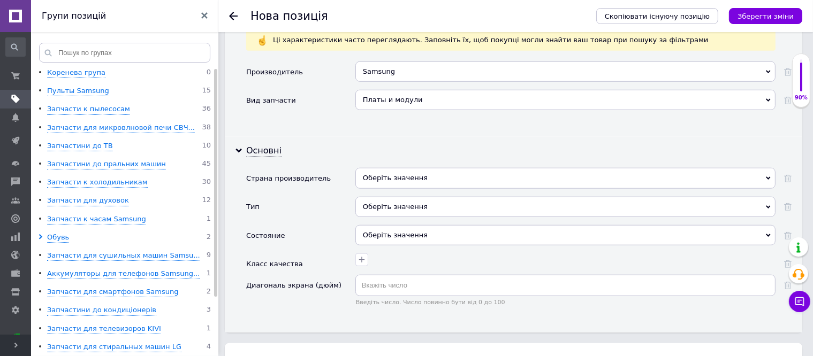
click at [407, 168] on div "Оберіть значення" at bounding box center [565, 178] width 420 height 20
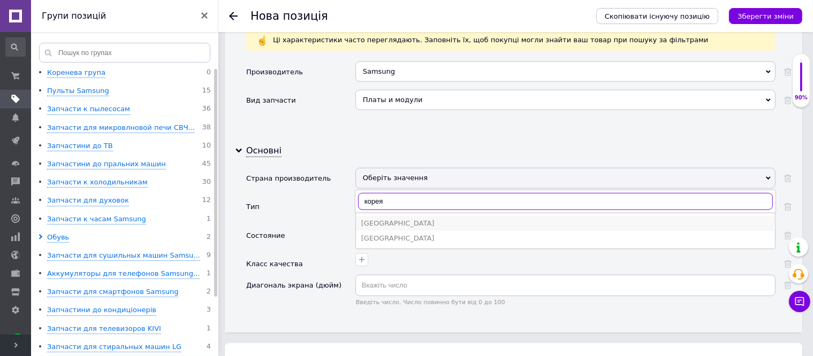
type input "корея"
click at [381, 219] on div "Южная Корея" at bounding box center [565, 224] width 408 height 10
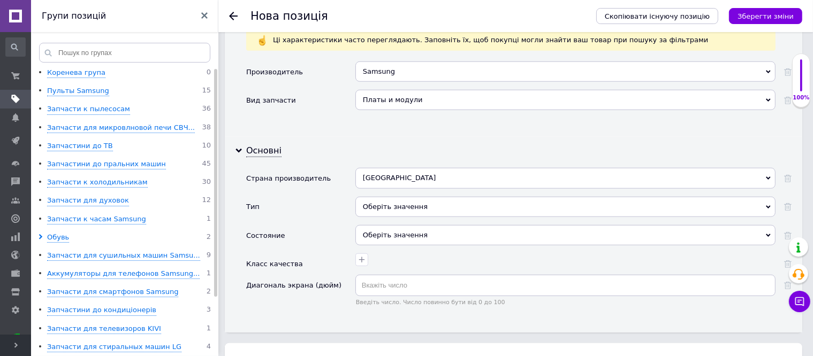
click at [374, 225] on div "Оберіть значення" at bounding box center [565, 235] width 420 height 20
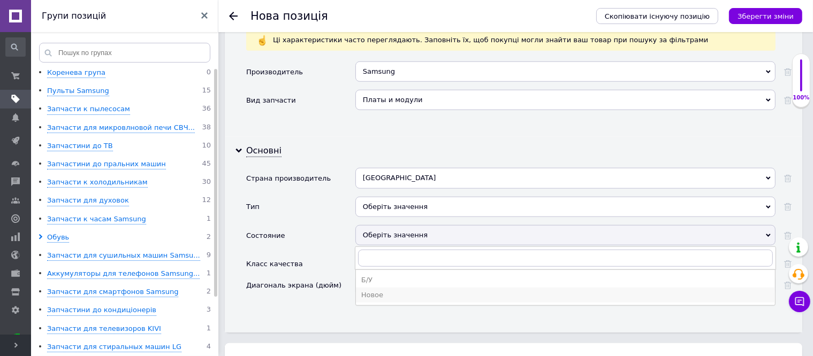
click at [361, 290] on div "Новое" at bounding box center [565, 295] width 408 height 10
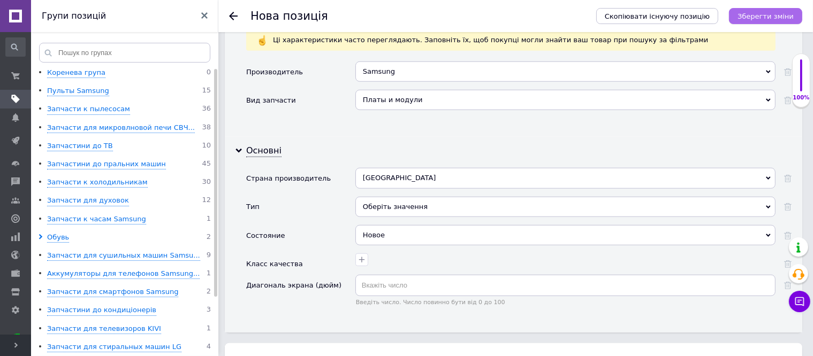
click at [764, 13] on icon "Зберегти зміни" at bounding box center [765, 16] width 56 height 8
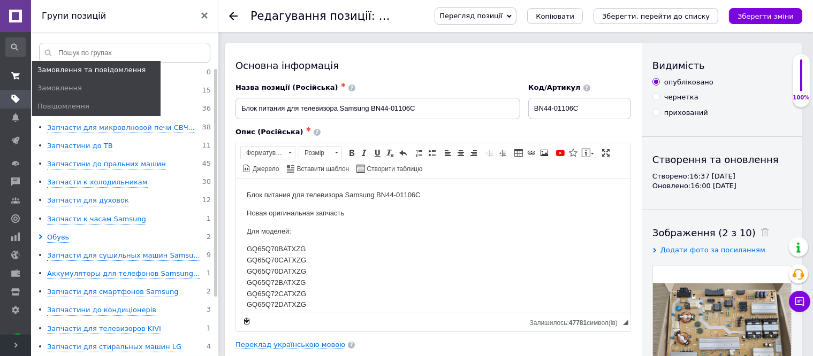
click at [13, 76] on icon at bounding box center [15, 76] width 9 height 9
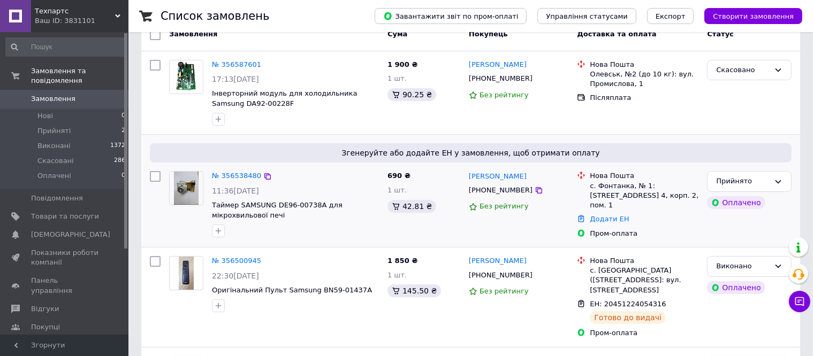
scroll to position [107, 0]
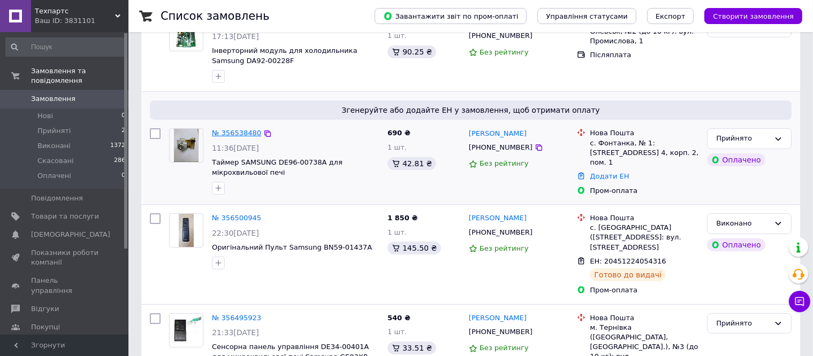
click at [237, 134] on link "№ 356538480" at bounding box center [236, 133] width 49 height 8
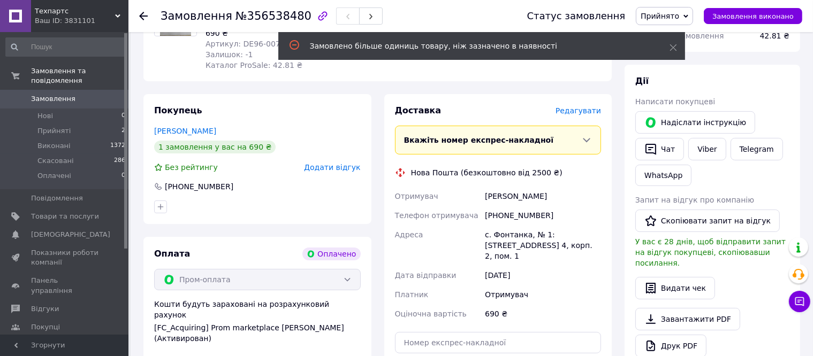
scroll to position [321, 0]
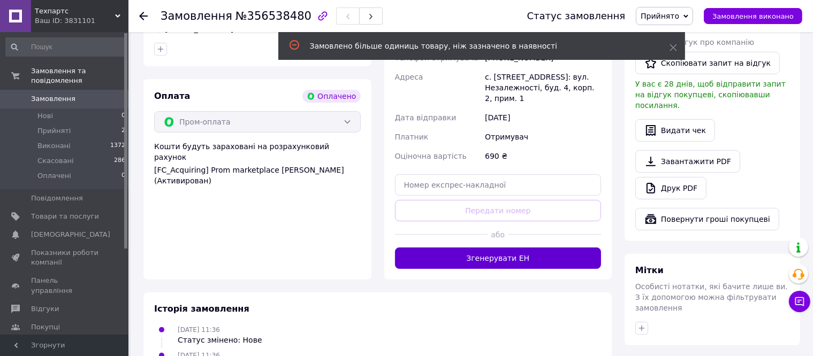
click at [500, 255] on button "Згенерувати ЕН" at bounding box center [498, 258] width 207 height 21
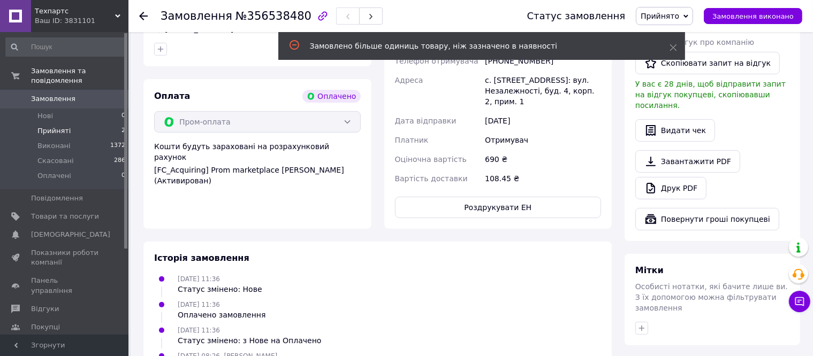
click at [42, 126] on span "Прийняті" at bounding box center [53, 131] width 33 height 10
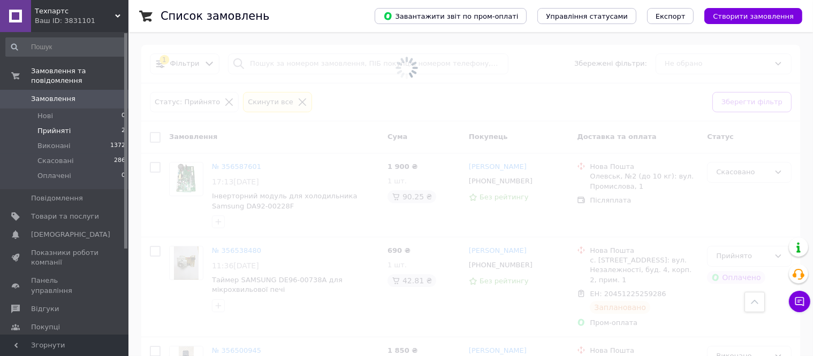
scroll to position [321, 0]
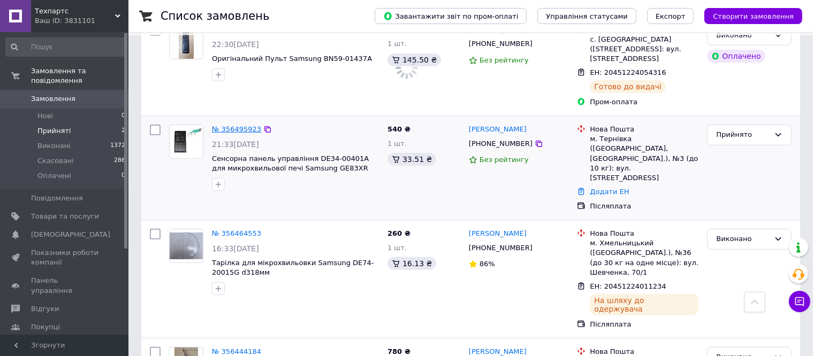
click at [231, 125] on link "№ 356495923" at bounding box center [236, 129] width 49 height 8
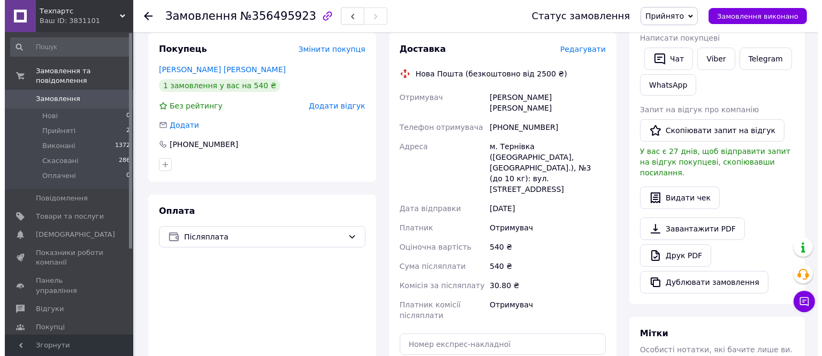
scroll to position [107, 0]
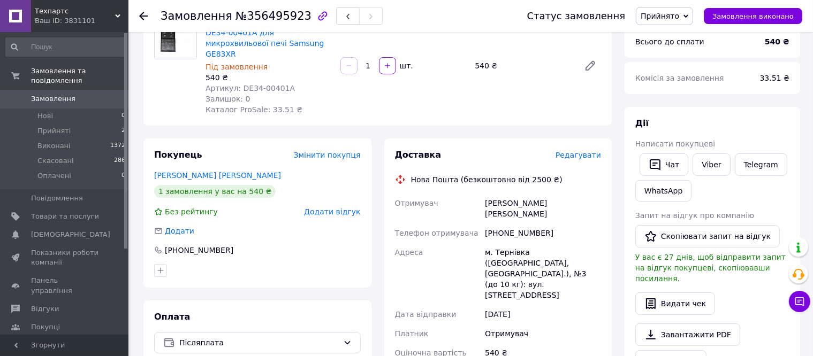
click at [582, 151] on span "Редагувати" at bounding box center [577, 155] width 45 height 9
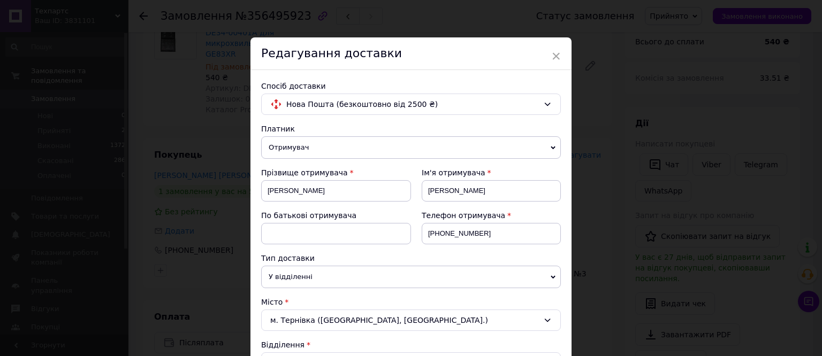
scroll to position [267, 0]
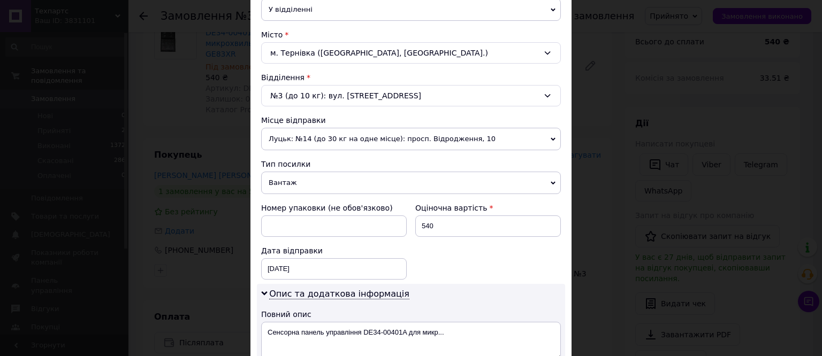
click at [291, 187] on span "Вантаж" at bounding box center [411, 183] width 300 height 22
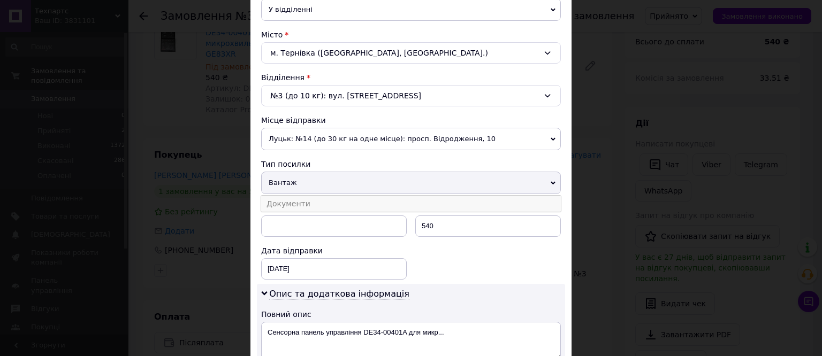
click at [291, 205] on li "Документи" at bounding box center [411, 204] width 300 height 16
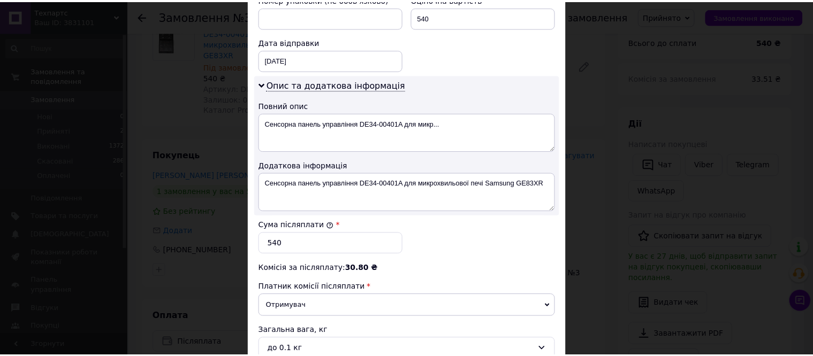
scroll to position [586, 0]
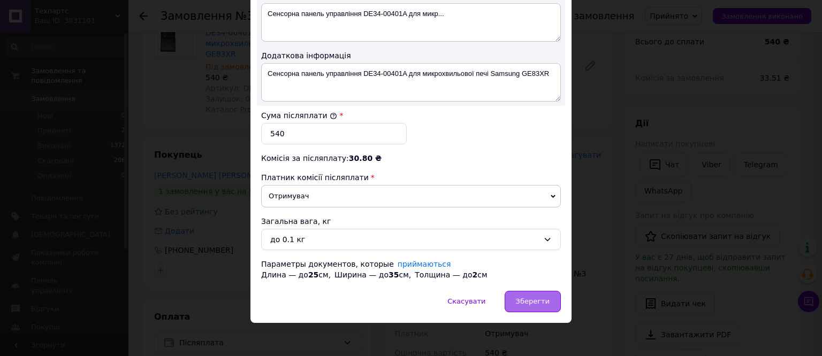
click at [533, 300] on span "Зберегти" at bounding box center [533, 301] width 34 height 8
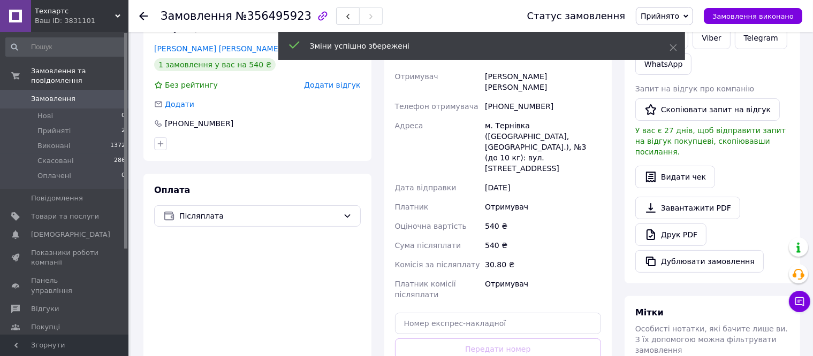
scroll to position [321, 0]
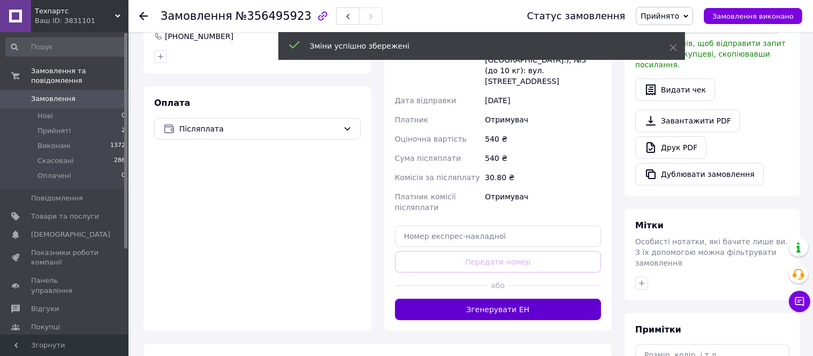
click at [495, 299] on button "Згенерувати ЕН" at bounding box center [498, 309] width 207 height 21
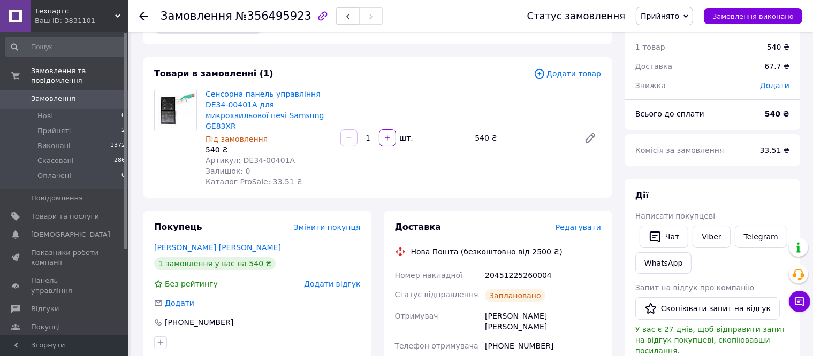
scroll to position [53, 0]
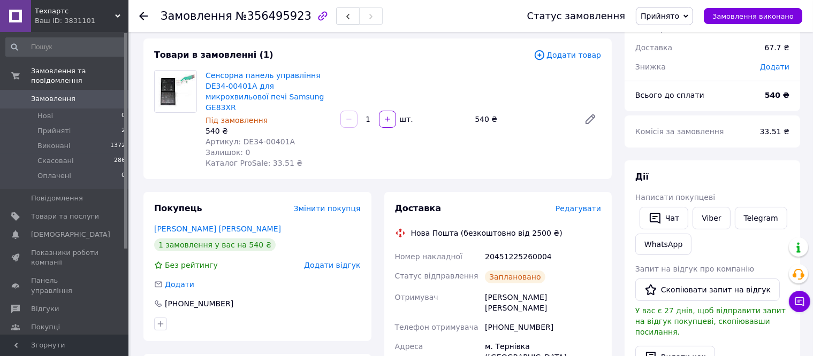
click at [668, 20] on span "Прийнято" at bounding box center [659, 16] width 39 height 9
click at [671, 41] on li "Виконано" at bounding box center [664, 37] width 56 height 16
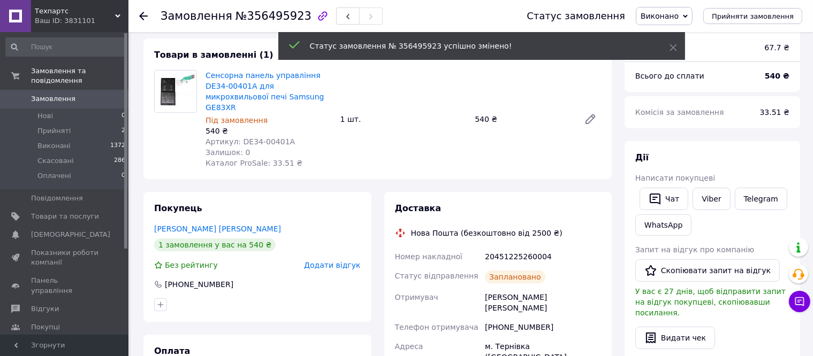
click at [51, 126] on span "Прийняті" at bounding box center [53, 131] width 33 height 10
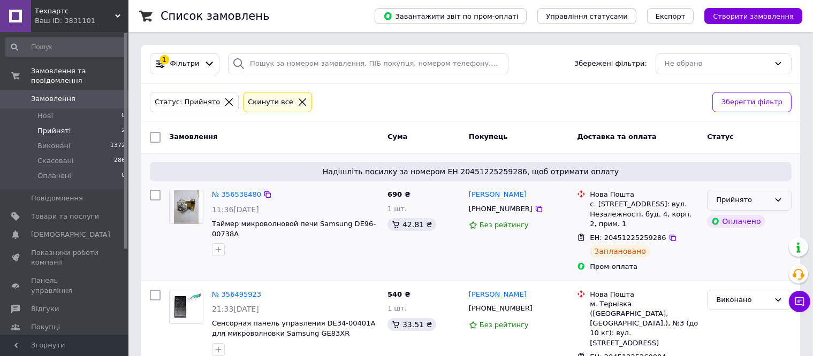
click at [752, 199] on div "Прийнято" at bounding box center [742, 200] width 53 height 11
click at [737, 223] on li "Виконано" at bounding box center [748, 223] width 83 height 20
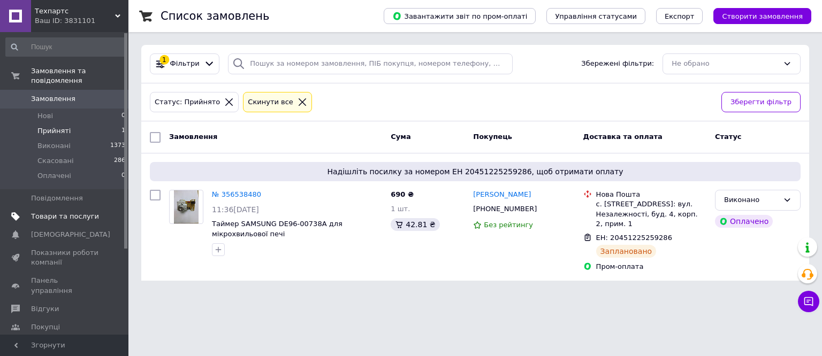
click at [61, 212] on span "Товари та послуги" at bounding box center [65, 217] width 68 height 10
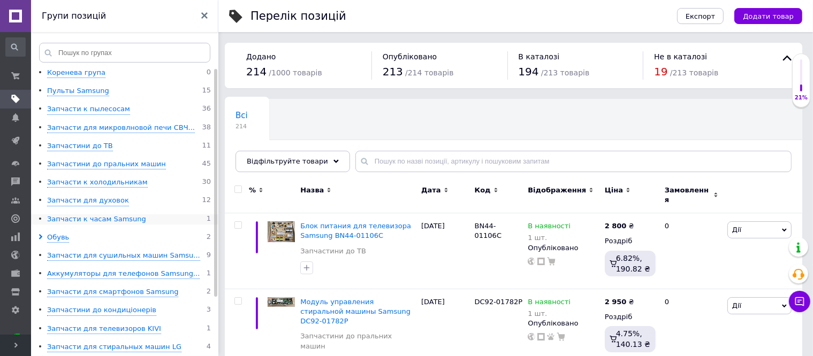
click at [112, 164] on div "Запчастини до пральних машин" at bounding box center [106, 164] width 119 height 10
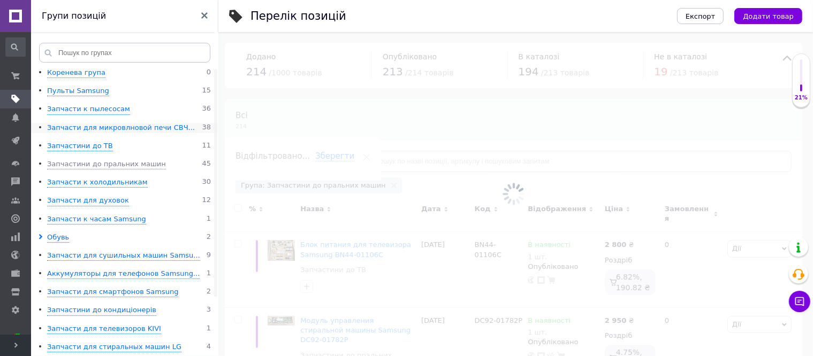
click at [121, 128] on div "Запчасти для микровлновой печи СВЧ..." at bounding box center [121, 128] width 148 height 10
click at [125, 128] on div "Запчасти для микровлновой печи СВЧ..." at bounding box center [121, 128] width 148 height 10
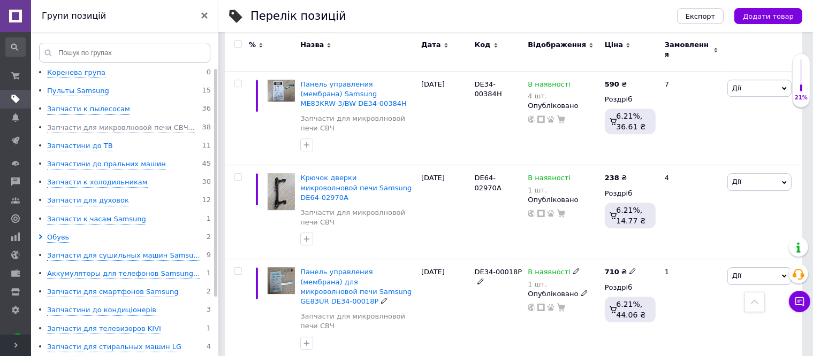
scroll to position [3317, 0]
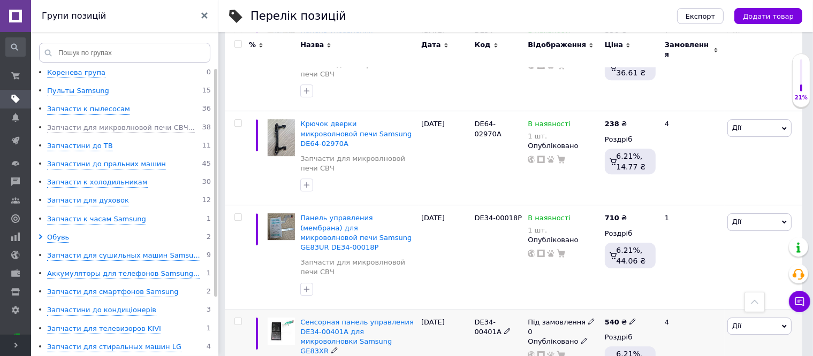
click at [588, 318] on use at bounding box center [591, 321] width 6 height 6
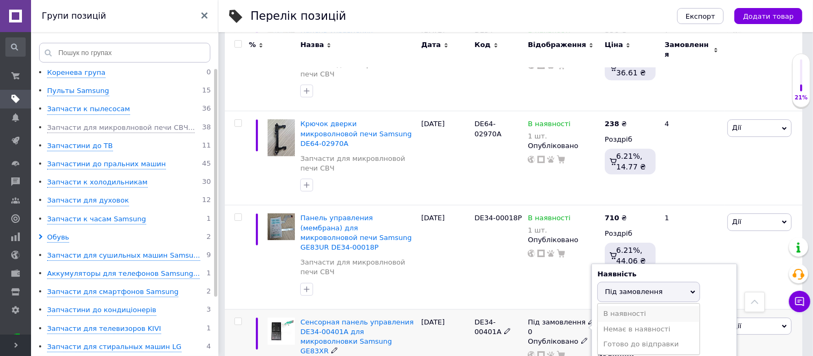
click at [612, 307] on li "В наявності" at bounding box center [649, 314] width 102 height 15
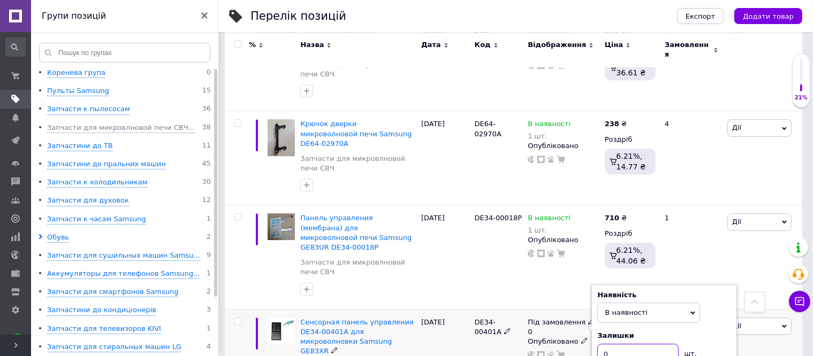
click at [590, 318] on div "Під замовлення 0 Наявність В наявності Немає в наявності Під замовлення Готово …" at bounding box center [563, 339] width 72 height 42
type input "1"
click at [430, 309] on div "11.08.2025" at bounding box center [444, 361] width 53 height 104
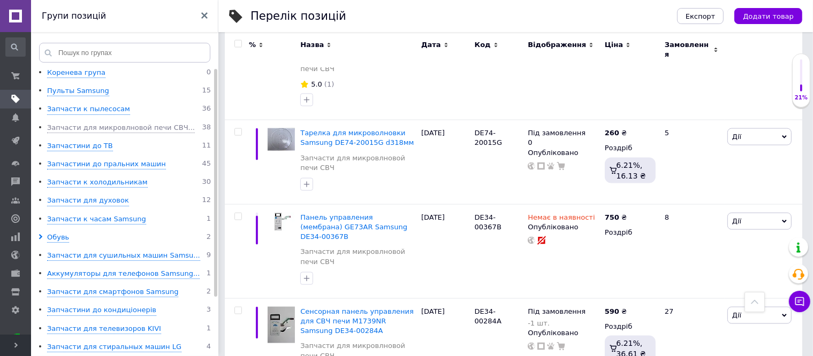
scroll to position [1551, 0]
click at [588, 308] on use at bounding box center [591, 311] width 6 height 6
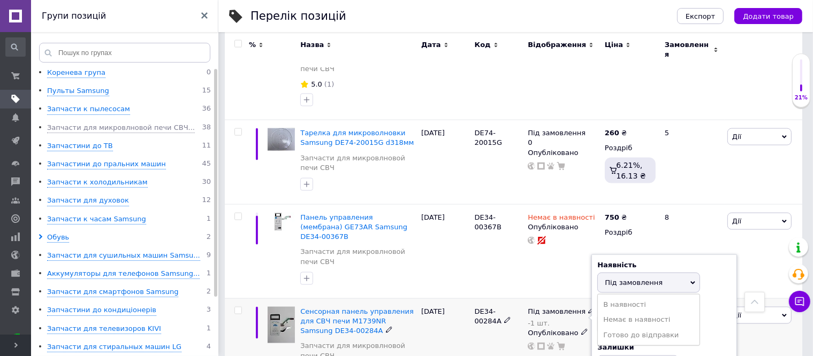
drag, startPoint x: 610, startPoint y: 239, endPoint x: 630, endPoint y: 269, distance: 35.2
click at [611, 297] on li "В наявності" at bounding box center [649, 304] width 102 height 15
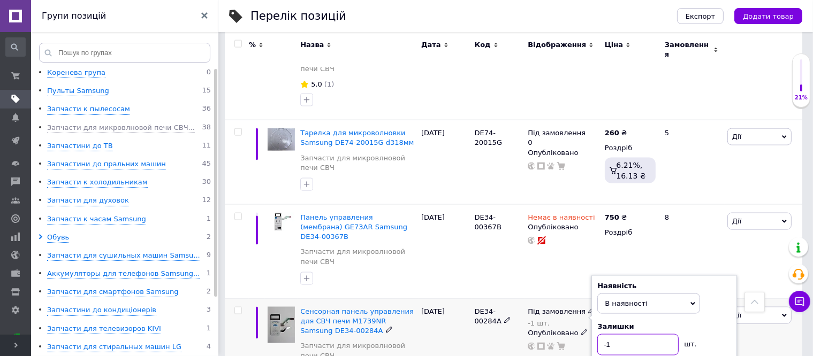
drag, startPoint x: 607, startPoint y: 285, endPoint x: 590, endPoint y: 283, distance: 17.3
click at [590, 307] on div "Під замовлення -1 шт. Наявність В наявності Немає в наявності Під замовлення Го…" at bounding box center [563, 329] width 72 height 44
type input "1"
click at [486, 299] on div "DE34-00284A" at bounding box center [498, 353] width 53 height 109
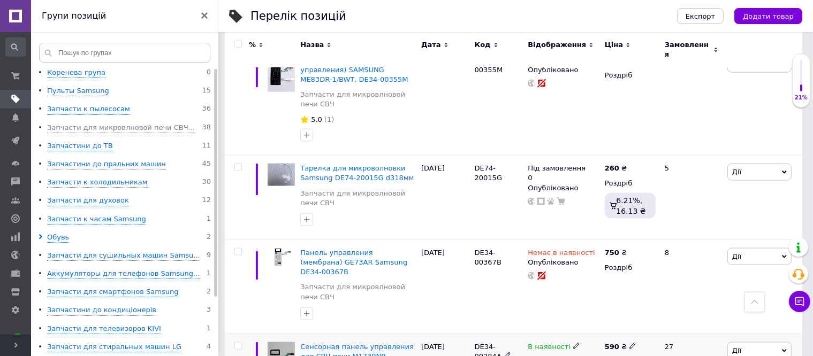
scroll to position [1498, 0]
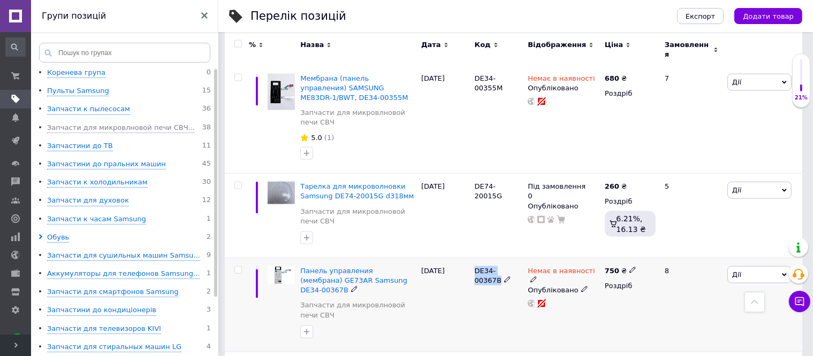
drag, startPoint x: 504, startPoint y: 216, endPoint x: 475, endPoint y: 213, distance: 30.1
click at [475, 266] on div "DE34-00367B" at bounding box center [499, 275] width 48 height 19
copy span "DE34-00367B"
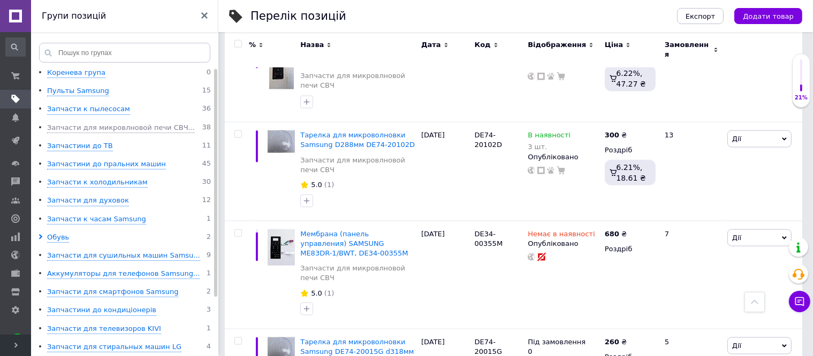
scroll to position [1337, 0]
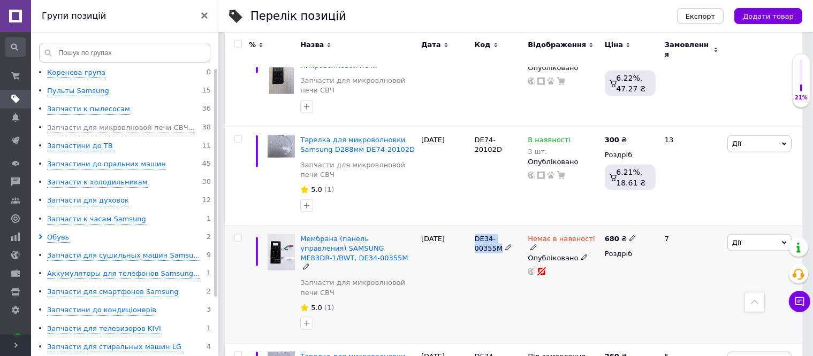
drag, startPoint x: 517, startPoint y: 181, endPoint x: 475, endPoint y: 184, distance: 42.9
click at [475, 235] on span "DE34-00355M" at bounding box center [489, 244] width 28 height 18
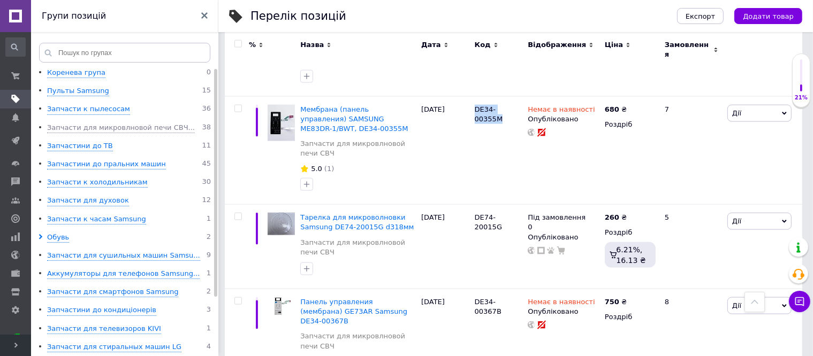
scroll to position [1551, 0]
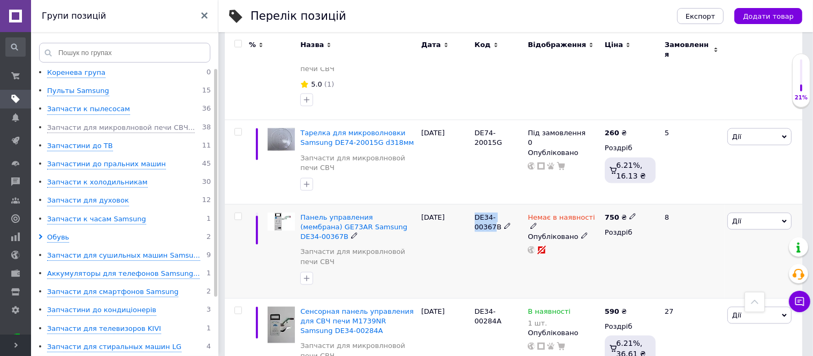
drag, startPoint x: 495, startPoint y: 162, endPoint x: 475, endPoint y: 161, distance: 19.8
click at [475, 213] on span "DE34-00367B" at bounding box center [488, 222] width 27 height 18
click at [518, 213] on div "DE34-00367B" at bounding box center [499, 222] width 48 height 19
drag, startPoint x: 516, startPoint y: 163, endPoint x: 475, endPoint y: 162, distance: 41.2
click at [475, 213] on div "DE34-00367B" at bounding box center [499, 222] width 48 height 19
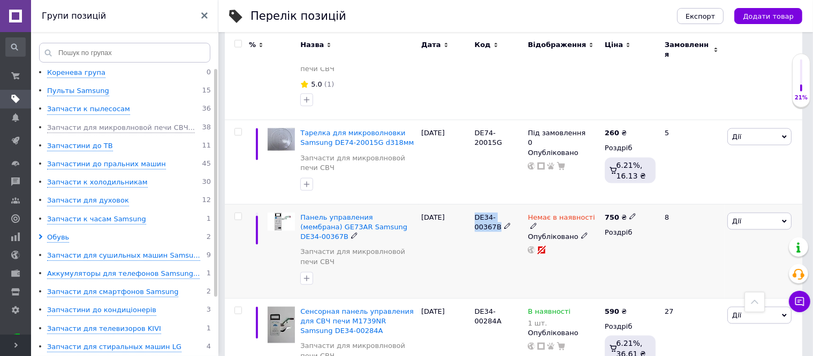
copy span "DE34-00367B"
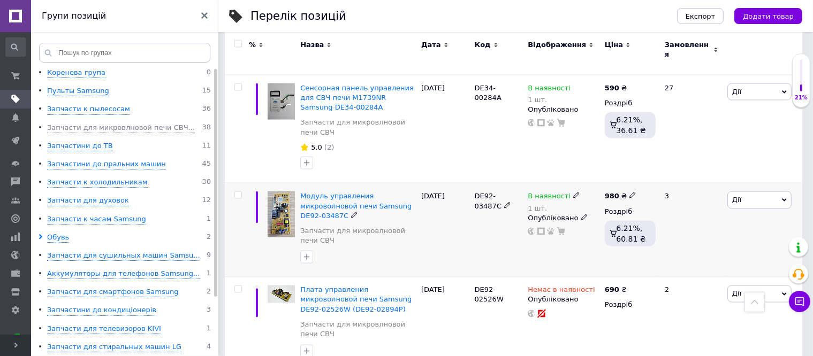
scroll to position [1819, 0]
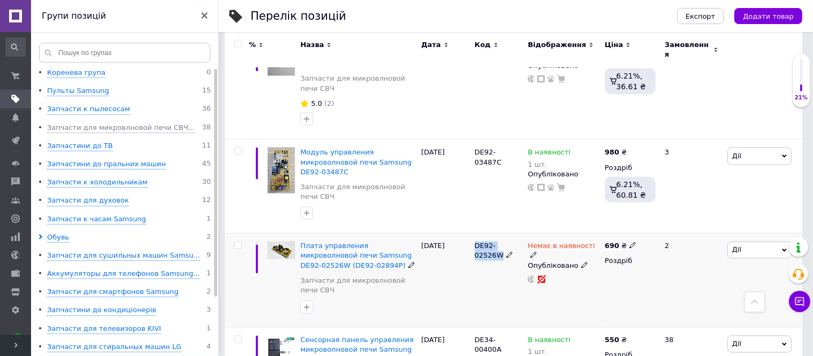
drag, startPoint x: 518, startPoint y: 180, endPoint x: 473, endPoint y: 178, distance: 44.5
click at [473, 234] on div "DE92-02526W" at bounding box center [498, 281] width 53 height 94
copy span "DE92-02526W"
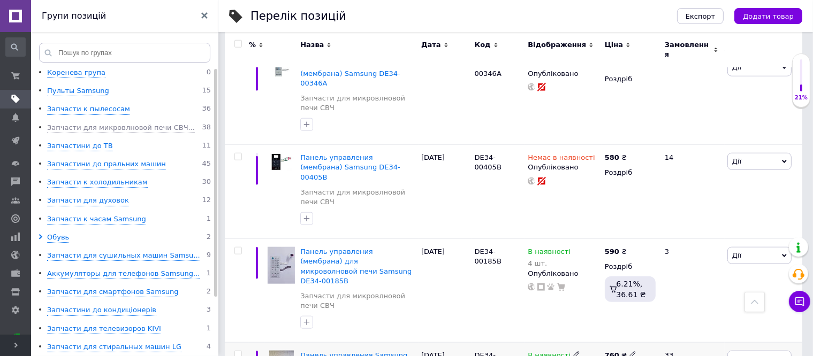
scroll to position [921, 0]
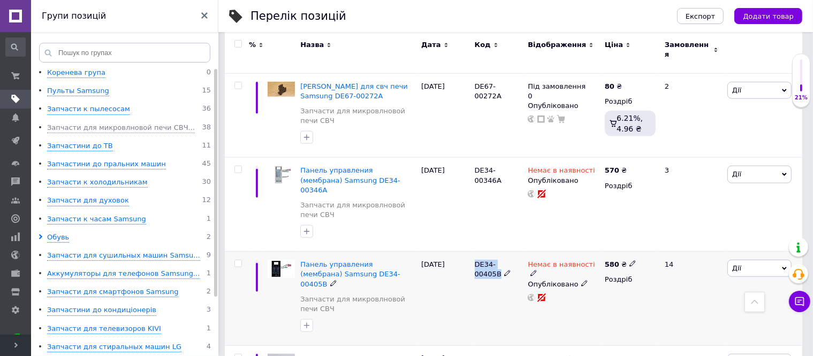
drag, startPoint x: 516, startPoint y: 226, endPoint x: 476, endPoint y: 228, distance: 39.7
click at [476, 260] on div "DE34-00405B" at bounding box center [499, 269] width 48 height 19
copy span "DE34-00405B"
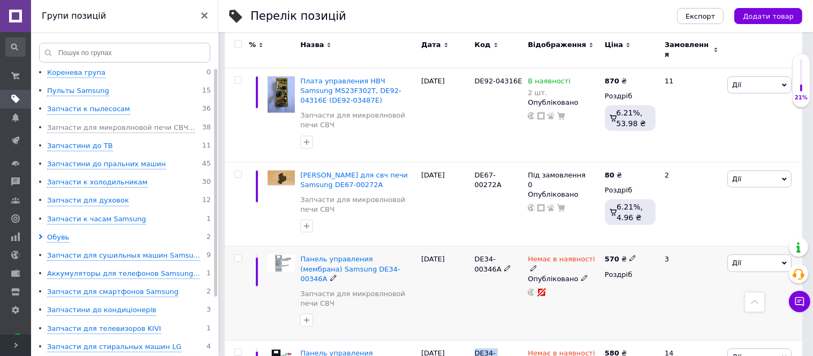
scroll to position [814, 0]
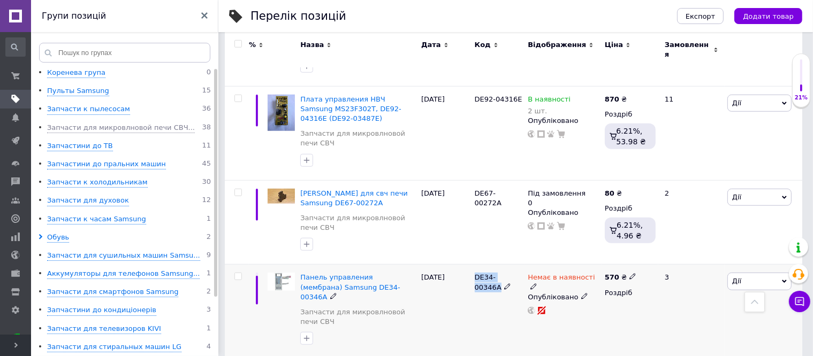
drag, startPoint x: 517, startPoint y: 250, endPoint x: 476, endPoint y: 251, distance: 41.8
click at [476, 273] on div "DE34-00346A" at bounding box center [499, 282] width 48 height 19
copy span "DE34-00346A"
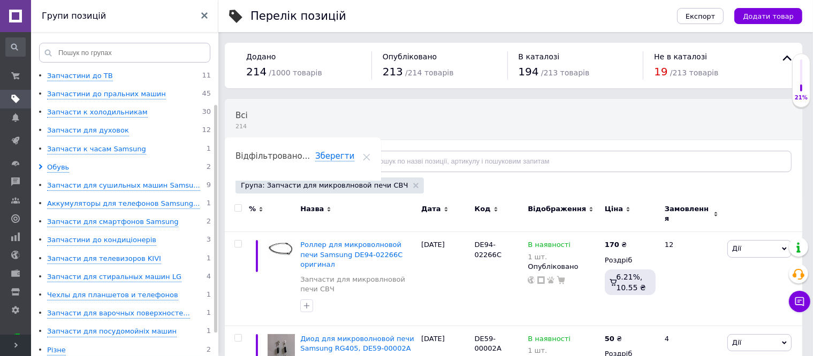
scroll to position [75, 0]
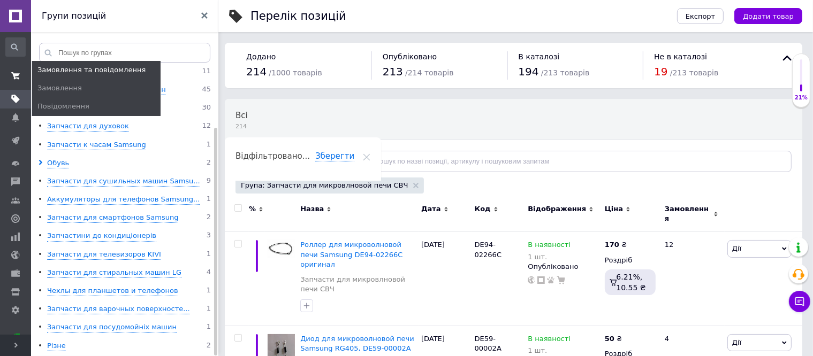
click at [17, 73] on icon at bounding box center [15, 76] width 9 height 9
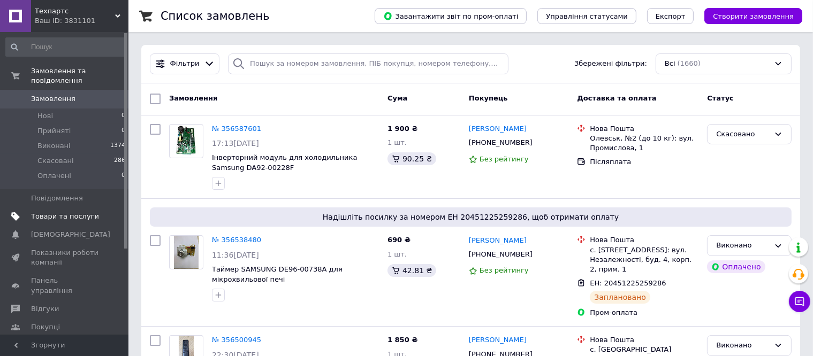
click at [67, 212] on span "Товари та послуги" at bounding box center [65, 217] width 68 height 10
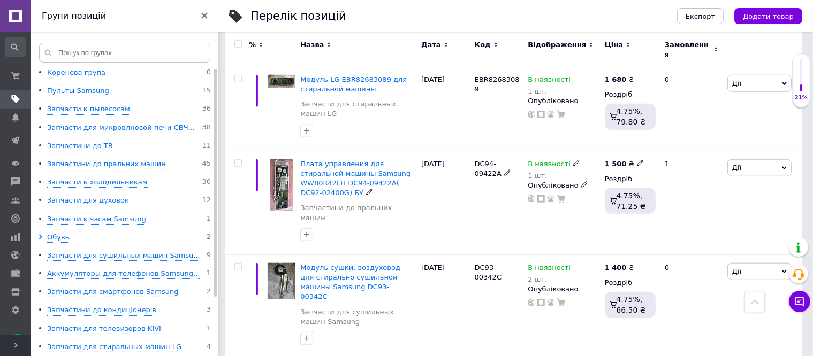
scroll to position [856, 0]
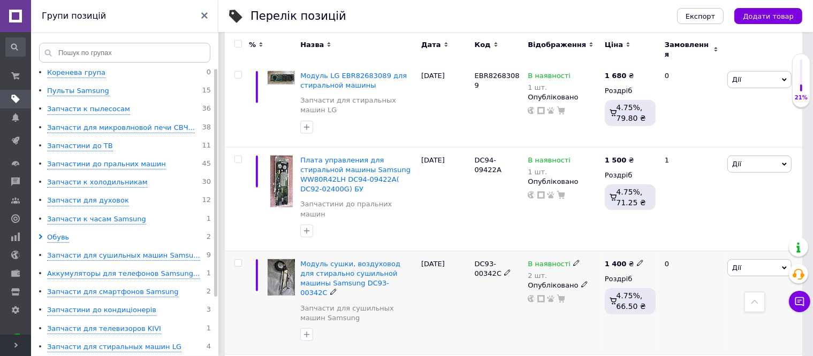
click at [637, 260] on icon at bounding box center [640, 263] width 6 height 6
drag, startPoint x: 671, startPoint y: 123, endPoint x: 648, endPoint y: 123, distance: 23.5
click at [648, 241] on input "1400" at bounding box center [687, 251] width 81 height 21
type input "1000"
click at [488, 251] on div "DC93-00342C" at bounding box center [498, 303] width 53 height 104
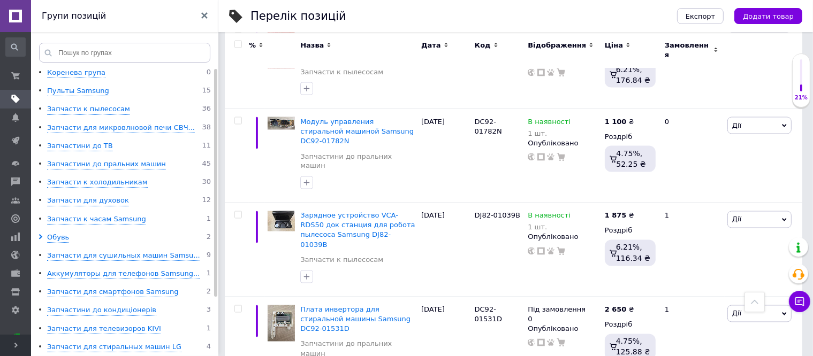
scroll to position [1819, 0]
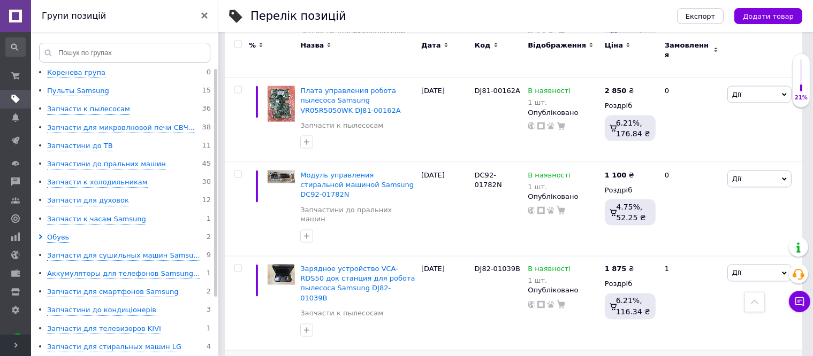
drag, startPoint x: 516, startPoint y: 187, endPoint x: 475, endPoint y: 187, distance: 41.2
copy span "DC92-01531D"
click at [588, 356] on icon at bounding box center [591, 363] width 6 height 6
click at [606, 348] on li "В наявності" at bounding box center [649, 355] width 102 height 15
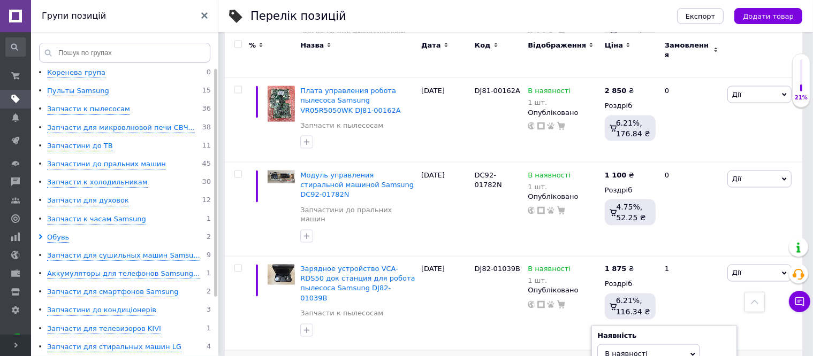
drag, startPoint x: 578, startPoint y: 223, endPoint x: 569, endPoint y: 221, distance: 9.2
type input "1"
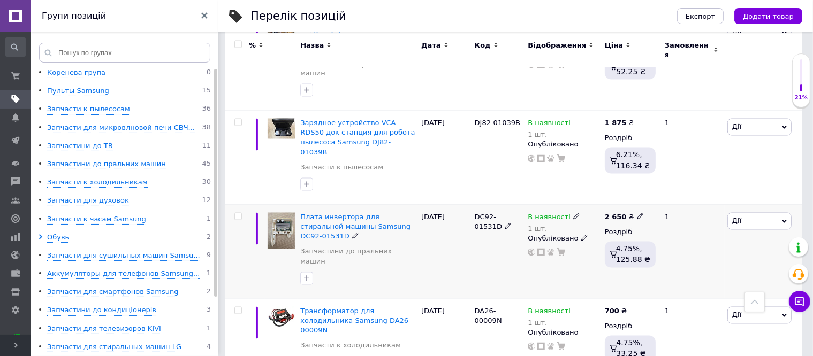
scroll to position [1979, 0]
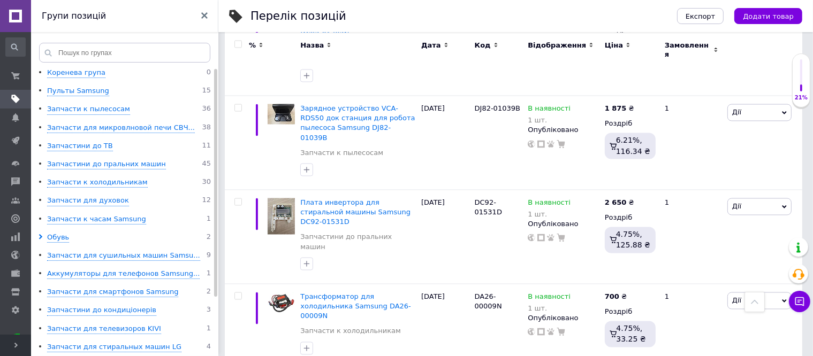
drag, startPoint x: 516, startPoint y: 255, endPoint x: 475, endPoint y: 256, distance: 40.7
copy span "DA96-00280K"
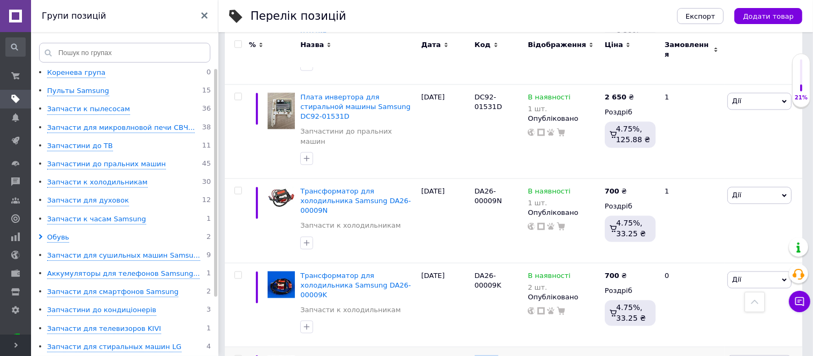
scroll to position [2086, 0]
click at [637, 355] on icon at bounding box center [640, 358] width 6 height 6
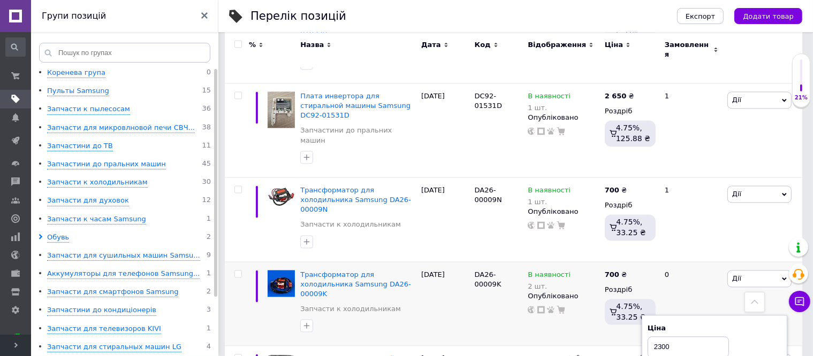
drag, startPoint x: 656, startPoint y: 132, endPoint x: 639, endPoint y: 132, distance: 17.7
click at [647, 337] on input "2300" at bounding box center [687, 347] width 81 height 21
type input "1560"
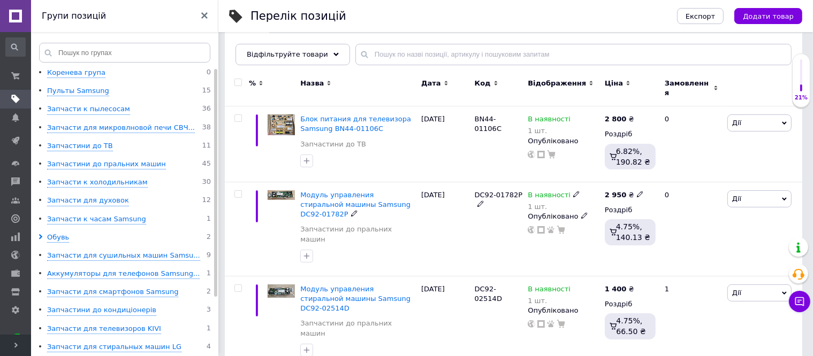
scroll to position [0, 0]
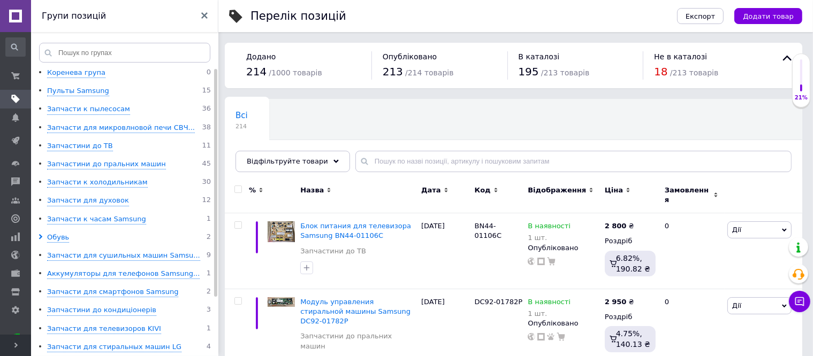
click at [417, 126] on div "Всі 214 Ok Відфільтровано... Зберегти" at bounding box center [513, 141] width 577 height 88
